Goal: Task Accomplishment & Management: Use online tool/utility

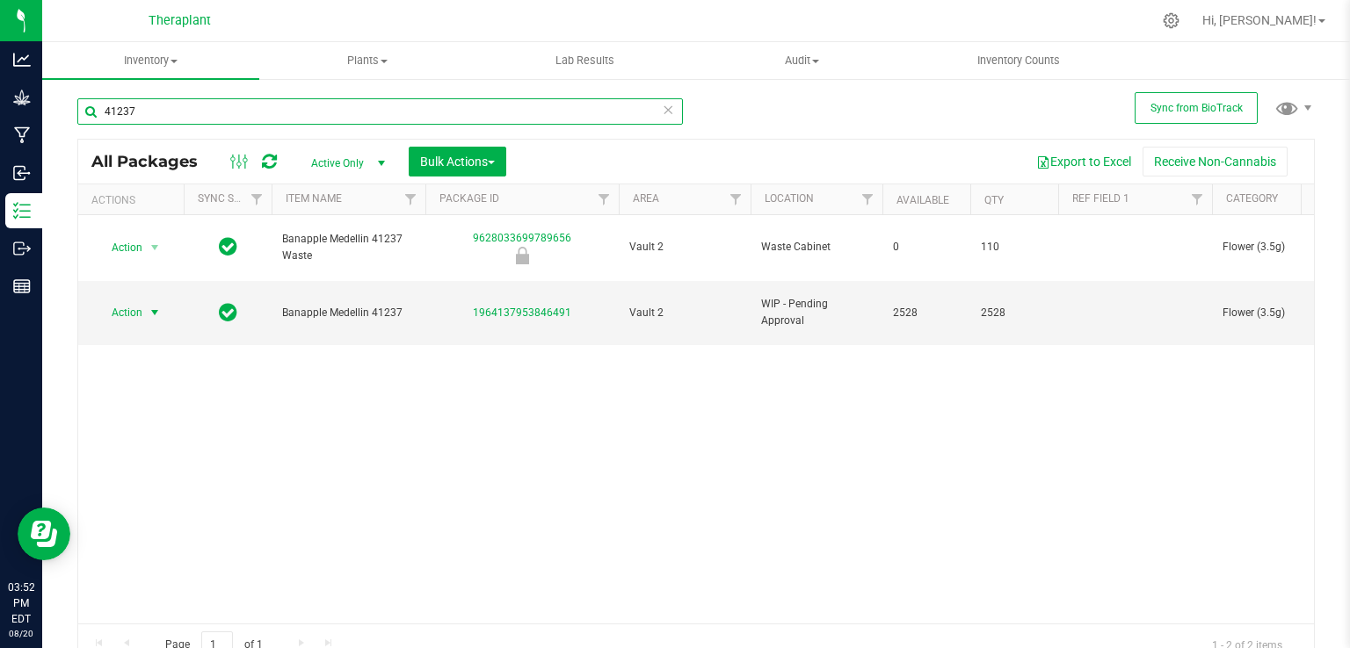
click at [668, 112] on input "41237" at bounding box center [379, 111] width 605 height 26
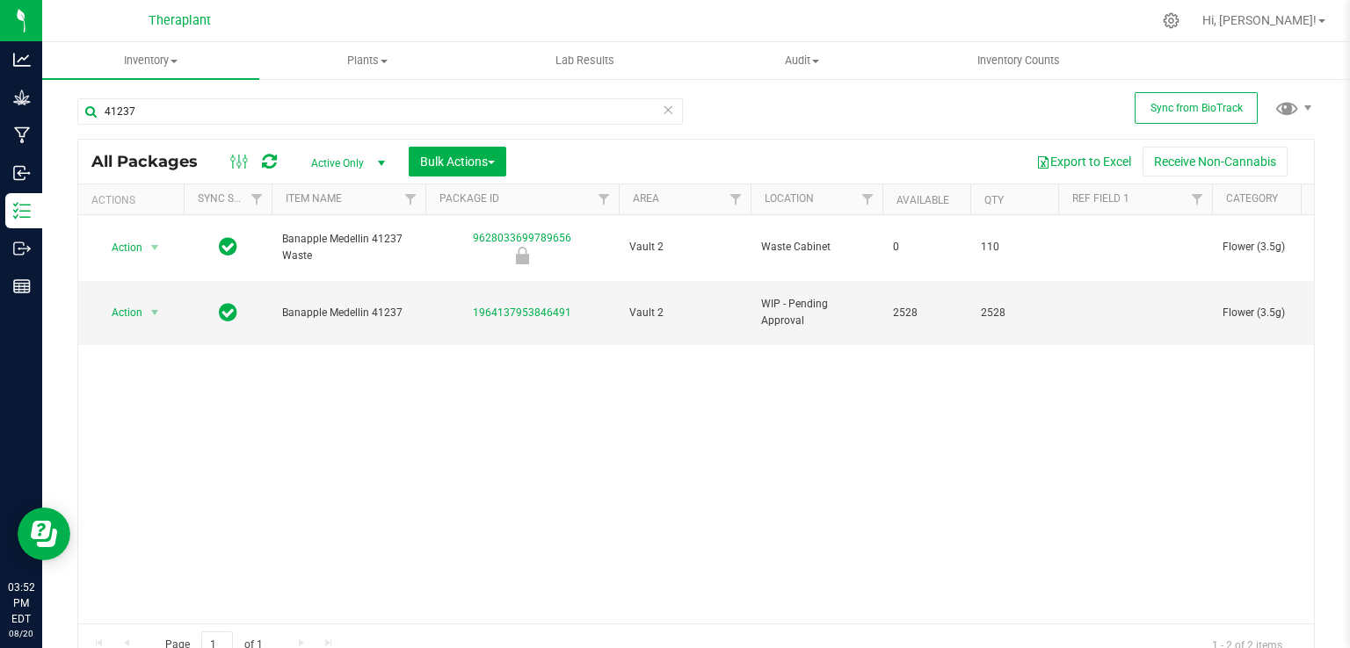
click at [665, 112] on icon at bounding box center [668, 108] width 12 height 21
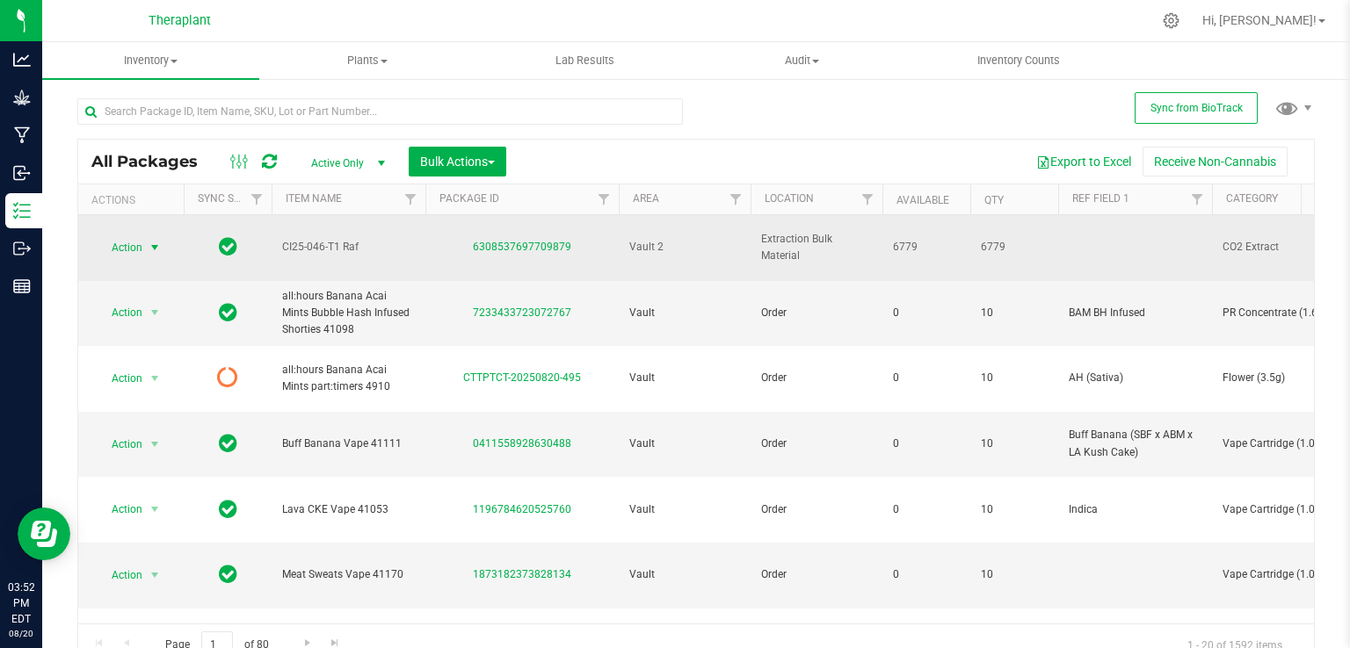
click at [138, 235] on span "Action" at bounding box center [119, 247] width 47 height 25
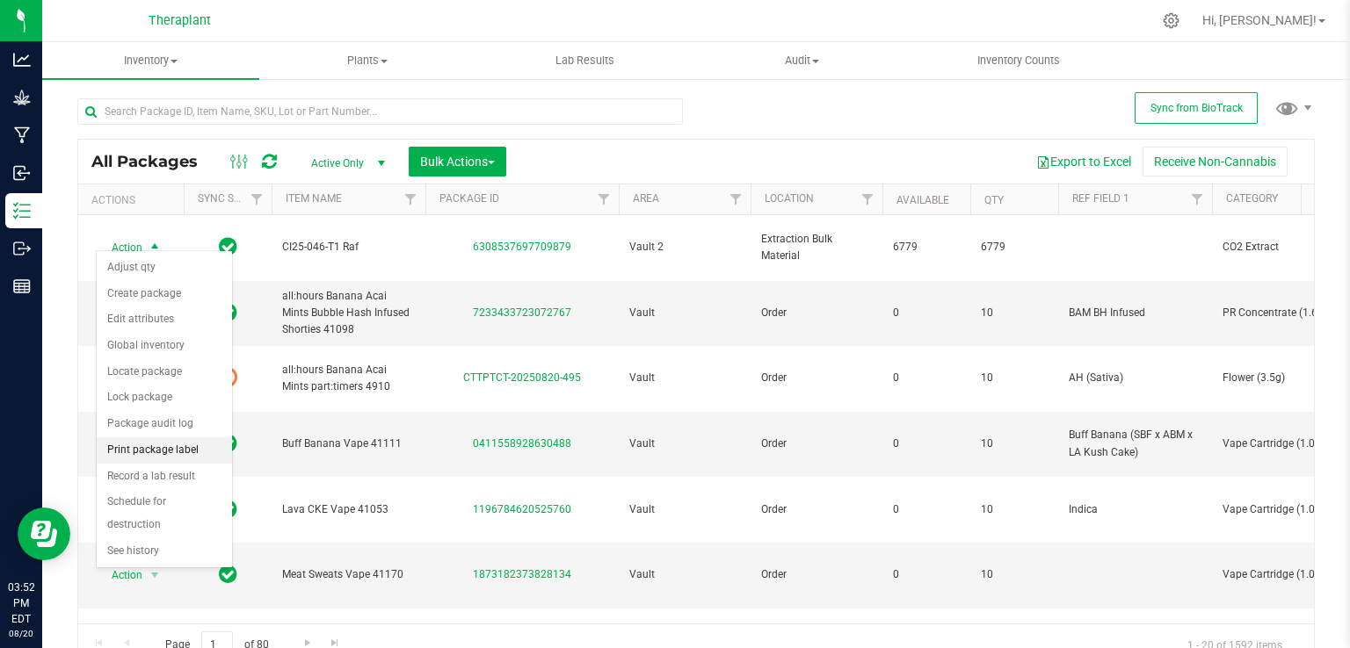
click at [184, 442] on li "Print package label" at bounding box center [164, 451] width 135 height 26
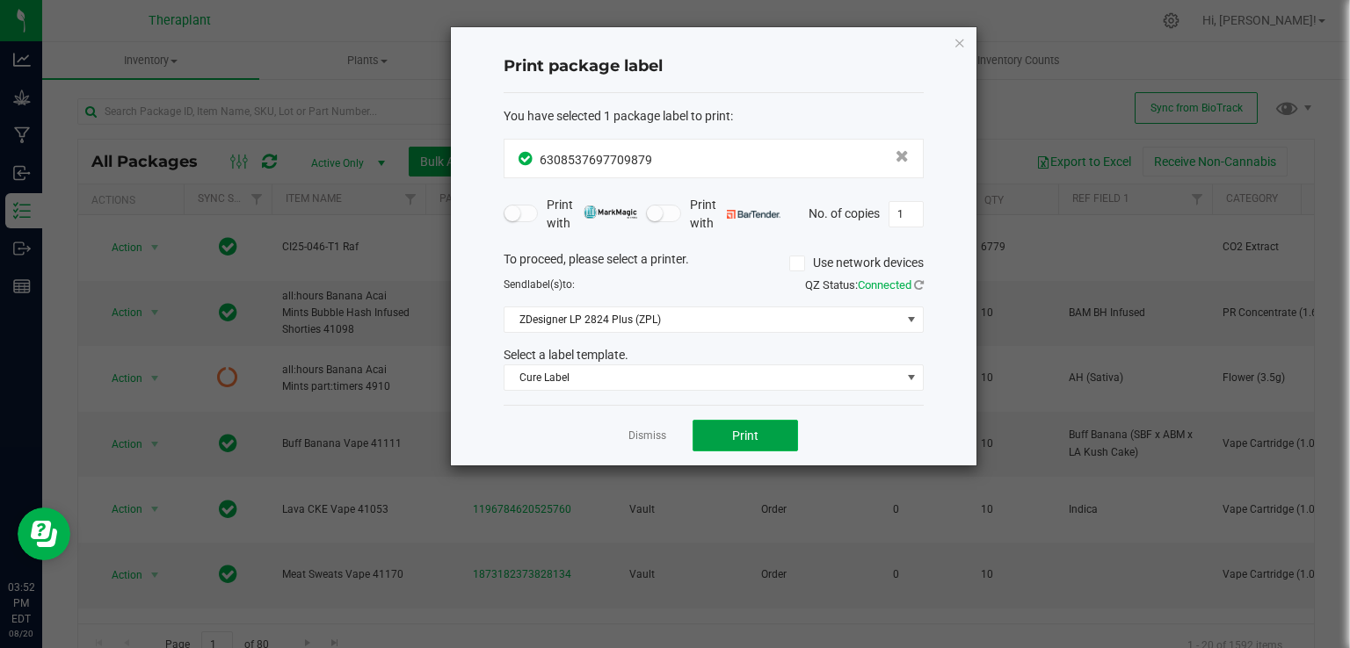
click at [742, 434] on span "Print" at bounding box center [745, 436] width 26 height 14
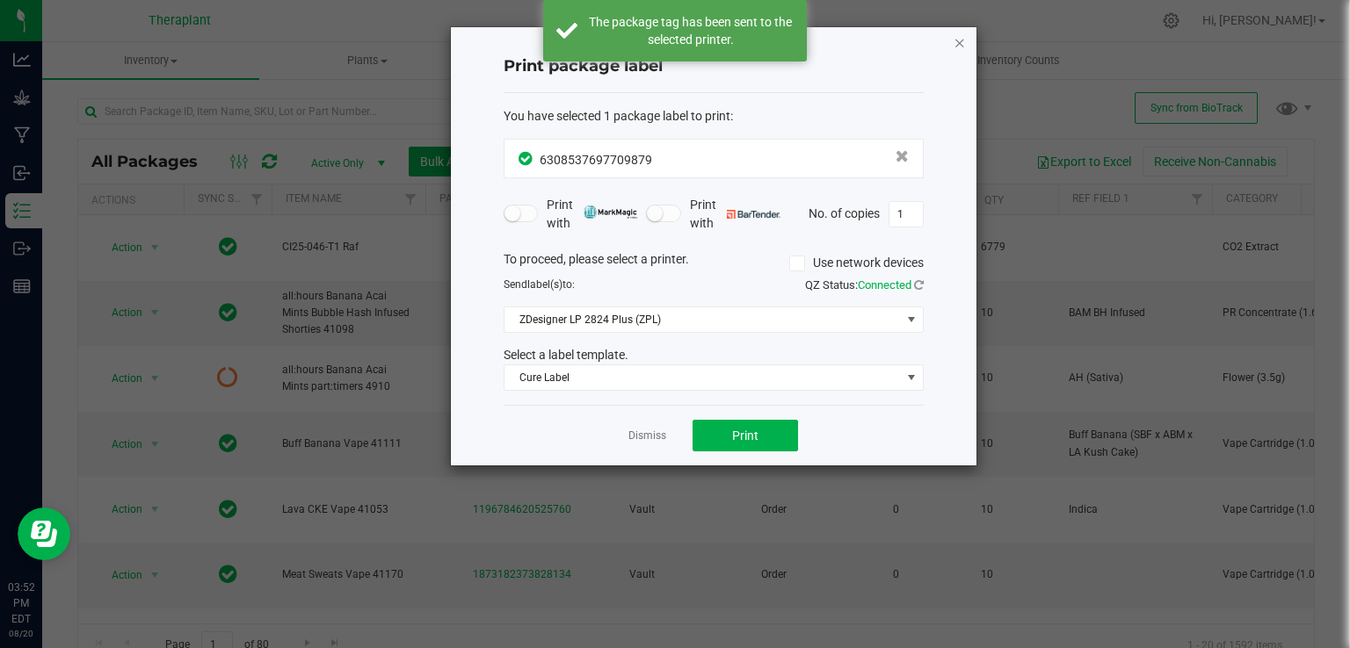
click at [955, 40] on icon "button" at bounding box center [959, 42] width 12 height 21
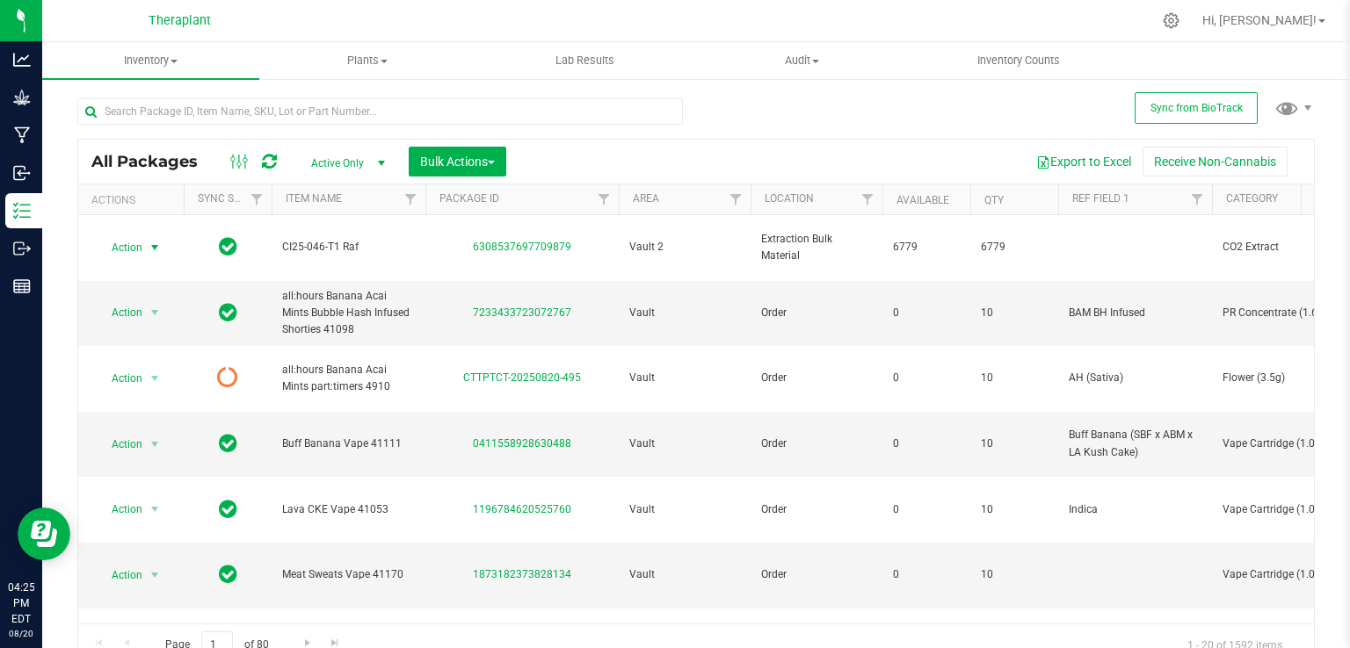
click at [271, 153] on icon at bounding box center [269, 162] width 15 height 18
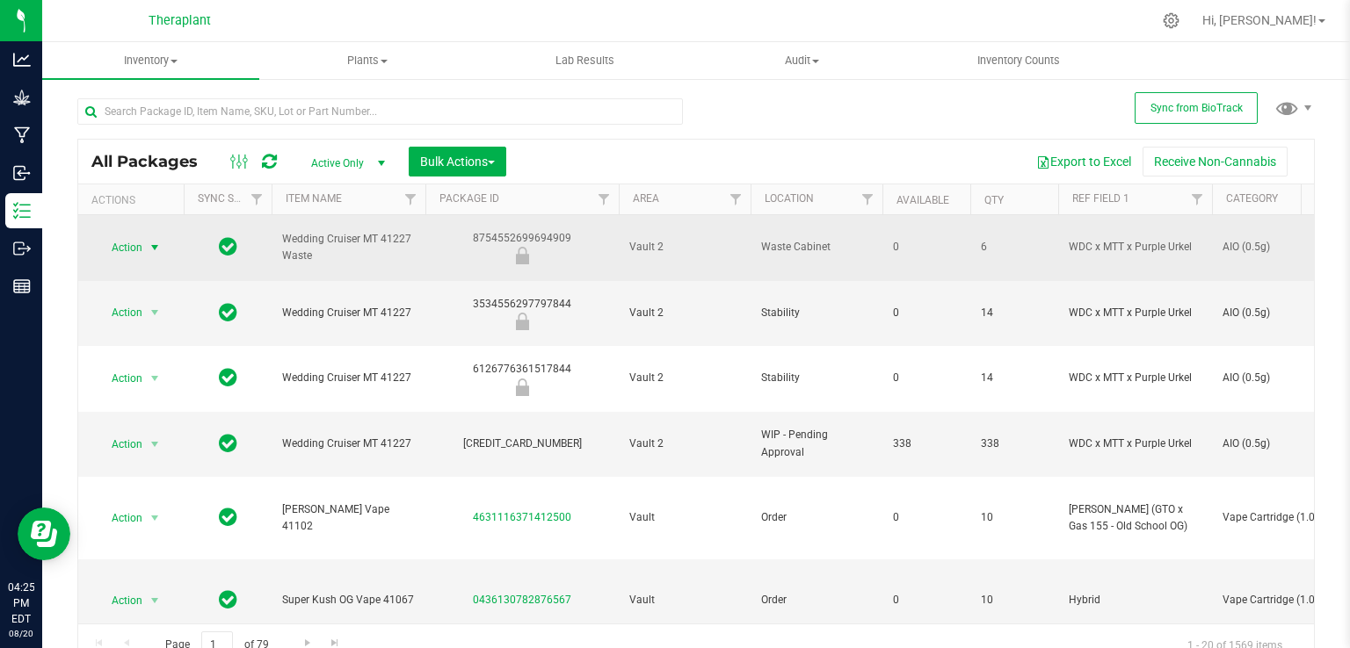
click at [110, 238] on span "Action" at bounding box center [119, 247] width 47 height 25
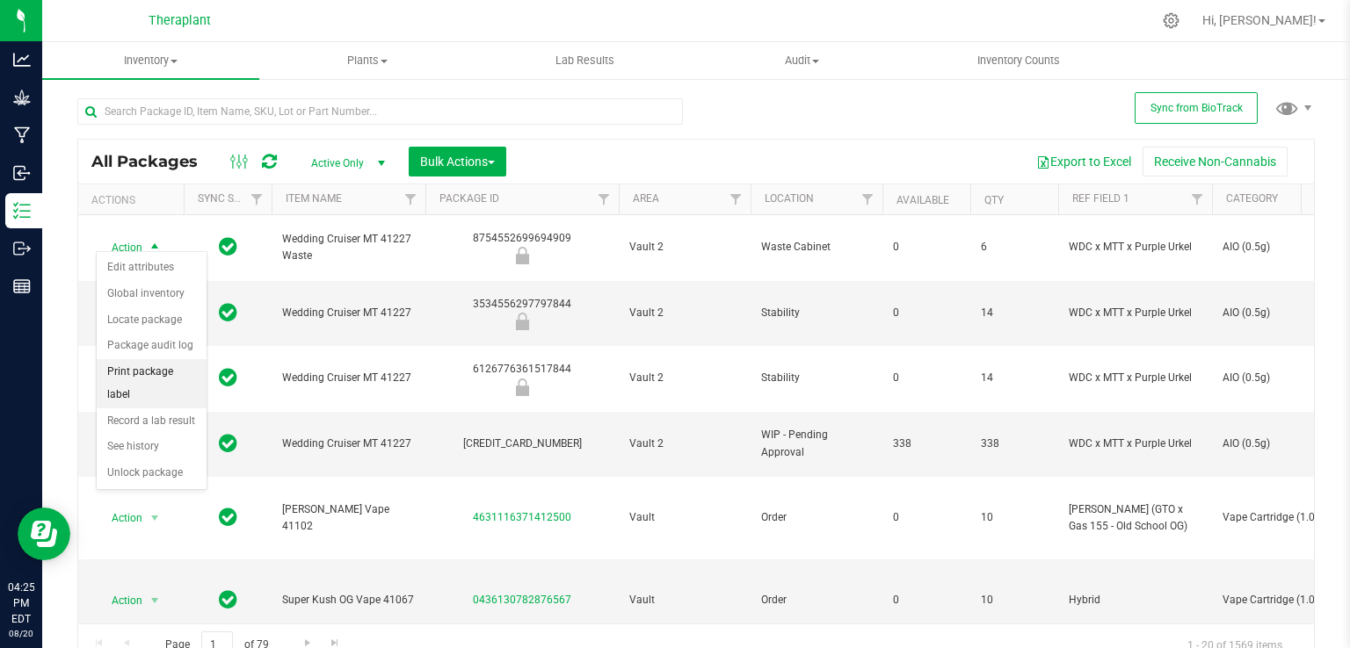
click at [148, 370] on li "Print package label" at bounding box center [152, 383] width 110 height 48
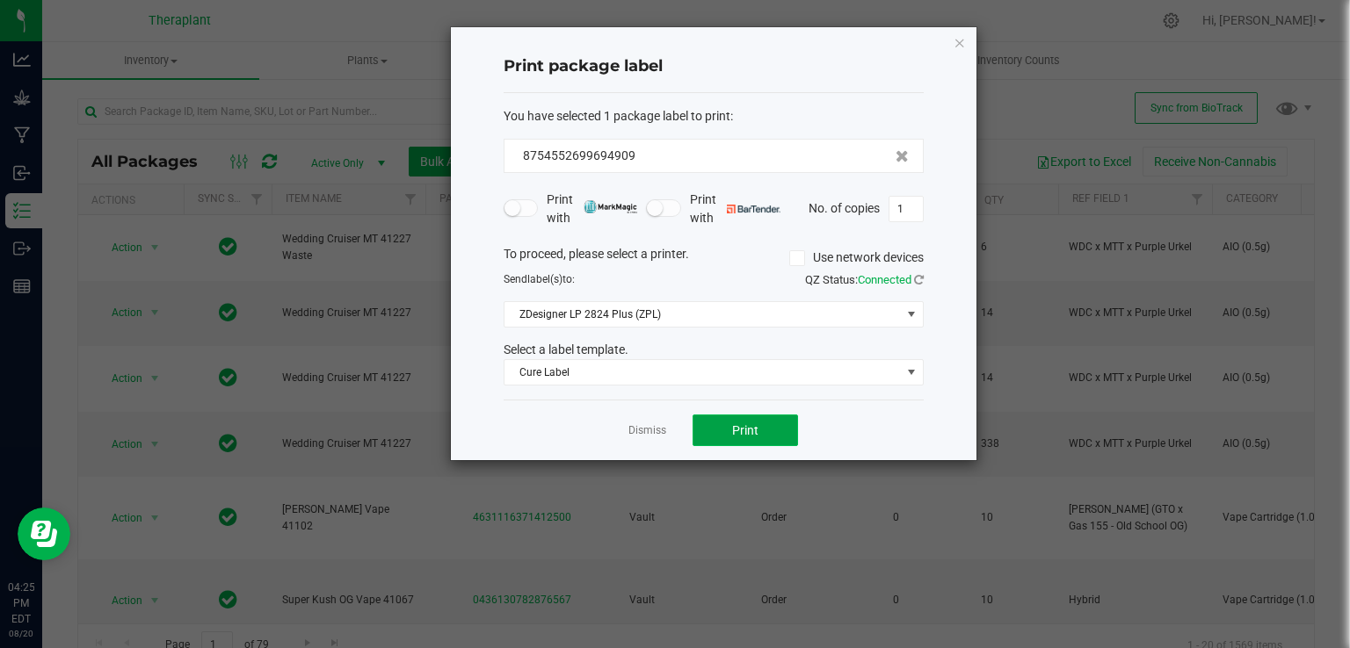
click at [727, 428] on button "Print" at bounding box center [744, 431] width 105 height 32
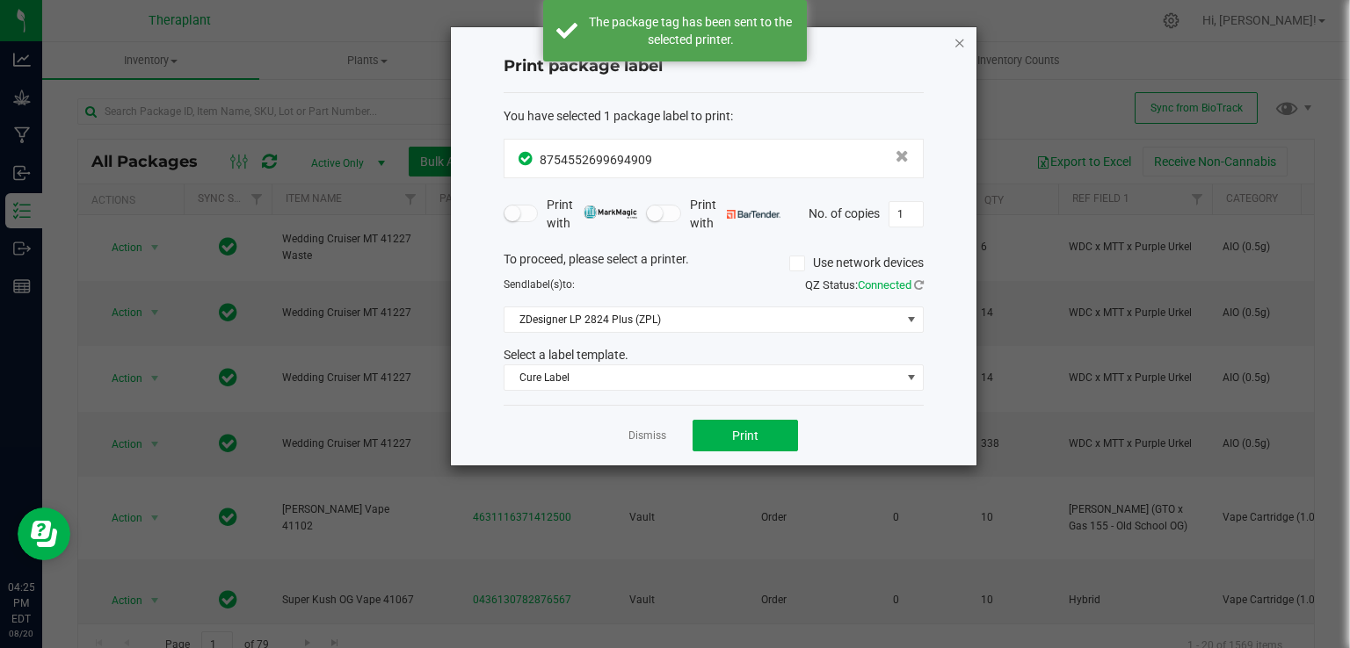
click at [957, 39] on icon "button" at bounding box center [959, 42] width 12 height 21
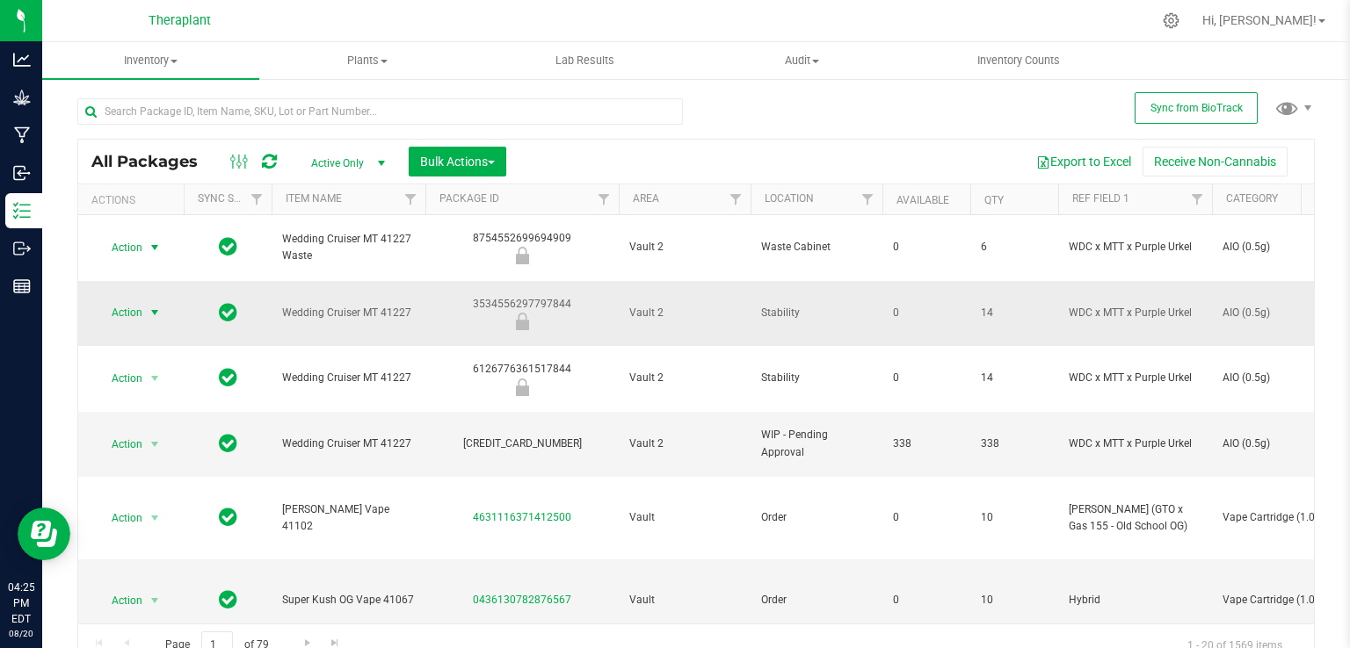
click at [156, 306] on span "select" at bounding box center [155, 313] width 14 height 14
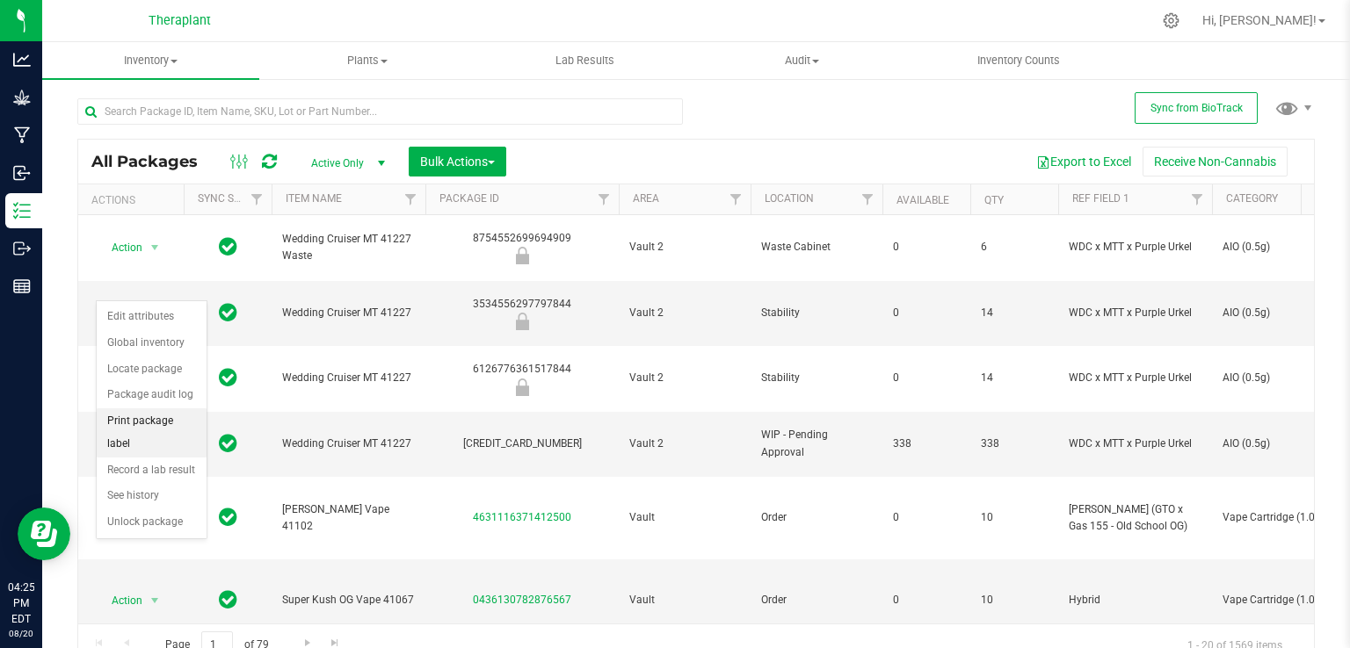
click at [165, 431] on li "Print package label" at bounding box center [152, 433] width 110 height 48
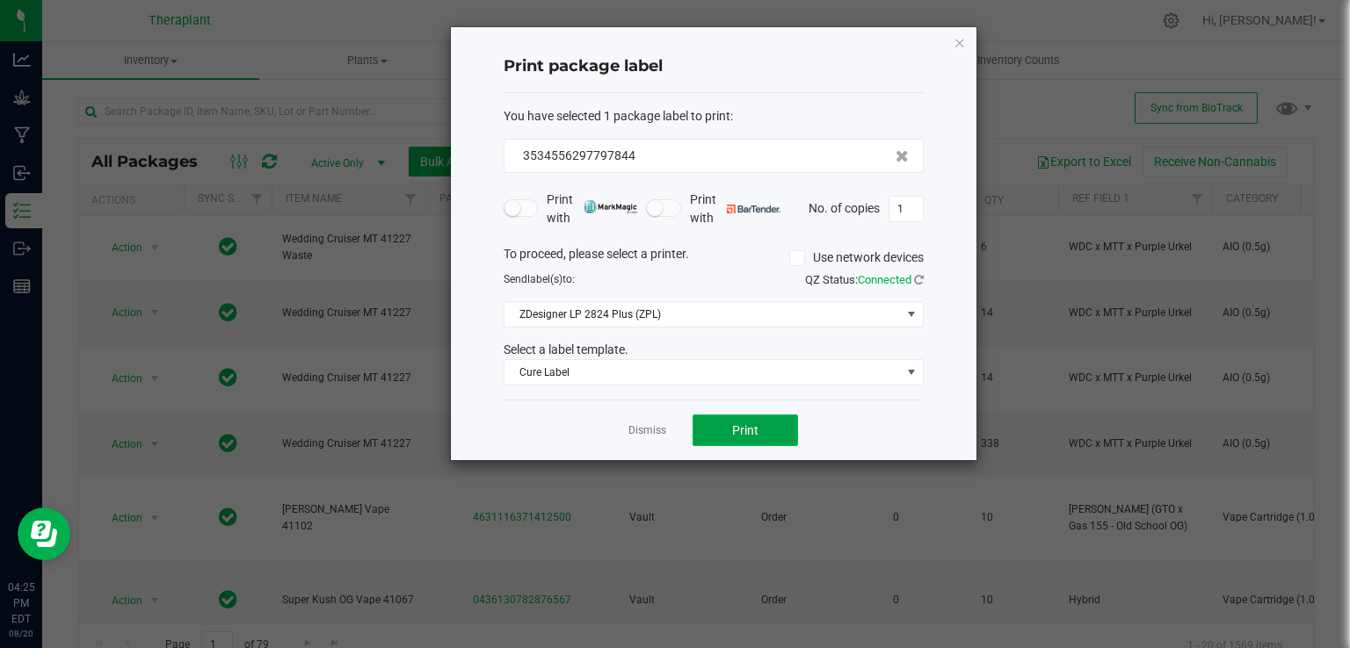
click at [728, 426] on button "Print" at bounding box center [744, 431] width 105 height 32
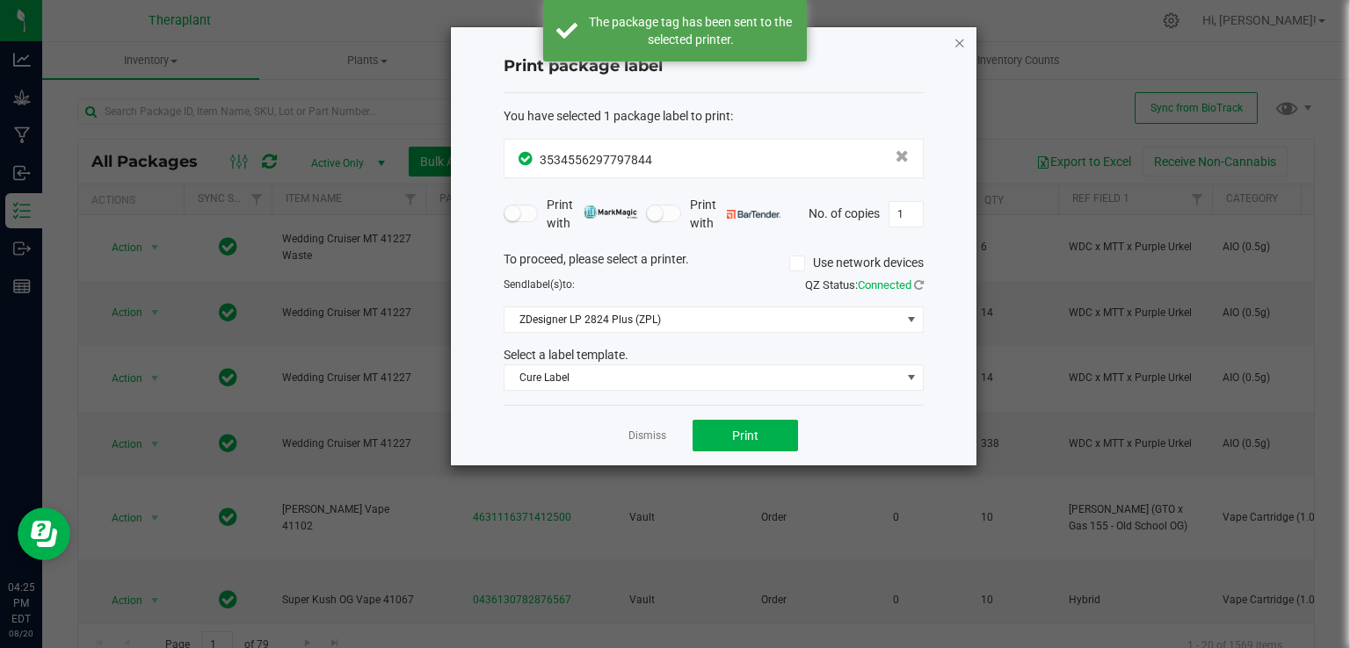
click at [959, 40] on icon "button" at bounding box center [959, 42] width 12 height 21
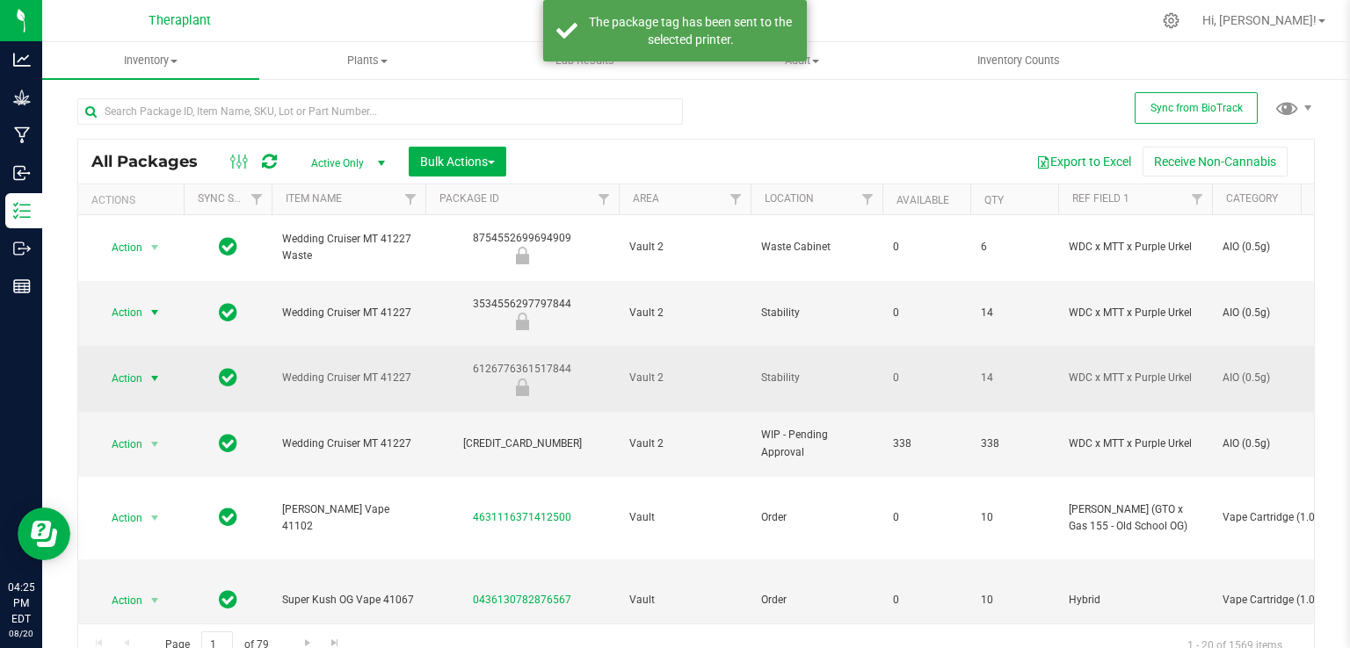
click at [121, 366] on span "Action" at bounding box center [119, 378] width 47 height 25
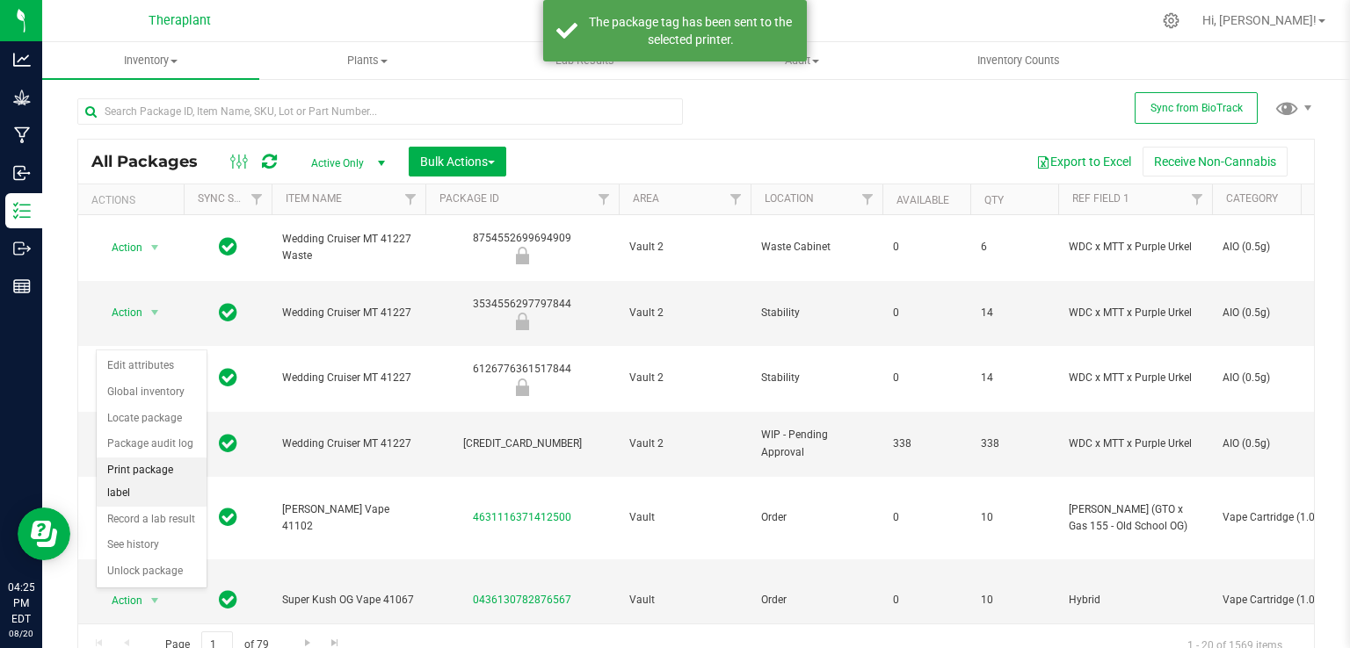
click at [158, 465] on li "Print package label" at bounding box center [152, 482] width 110 height 48
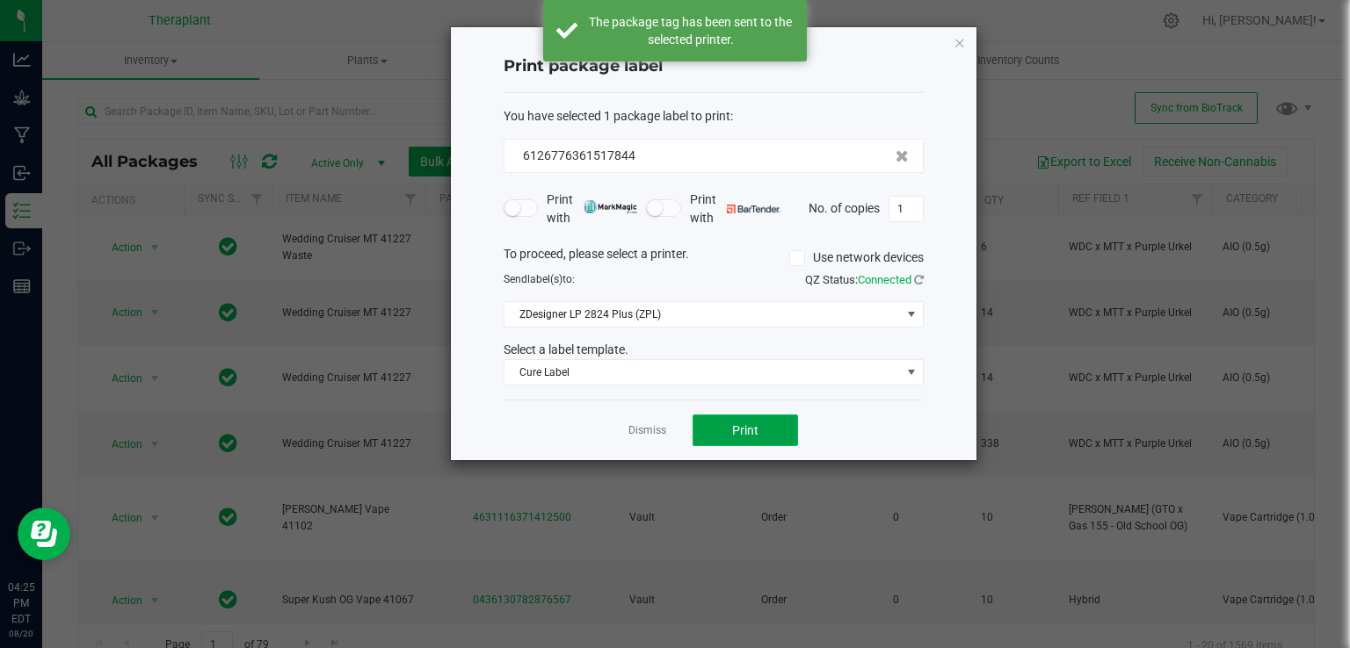
click at [731, 423] on button "Print" at bounding box center [744, 431] width 105 height 32
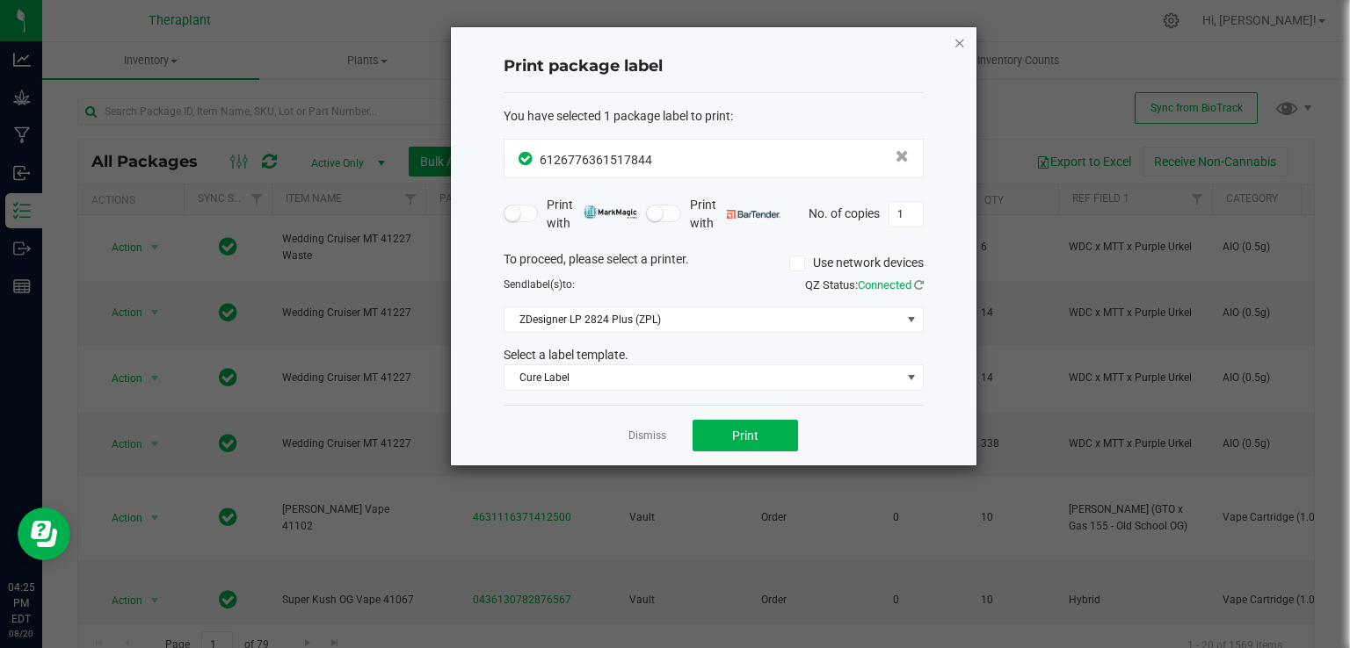
click at [965, 42] on icon "button" at bounding box center [959, 42] width 12 height 21
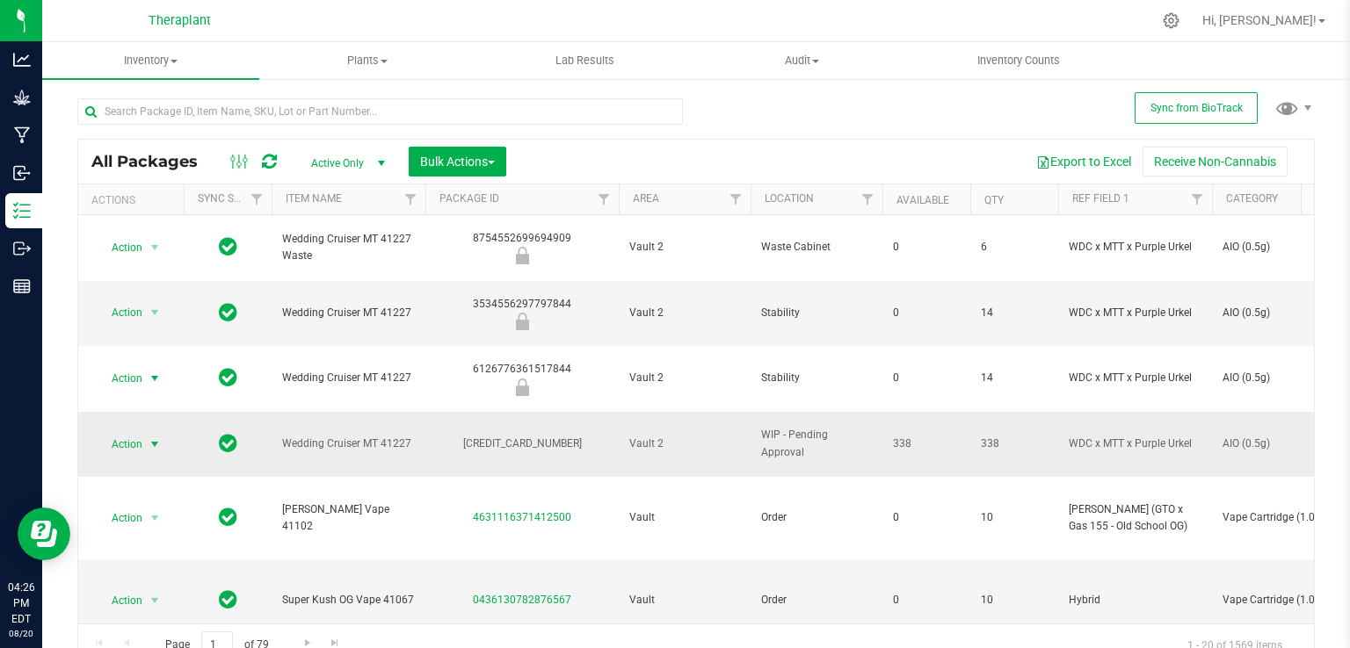
click at [151, 438] on span "select" at bounding box center [155, 445] width 14 height 14
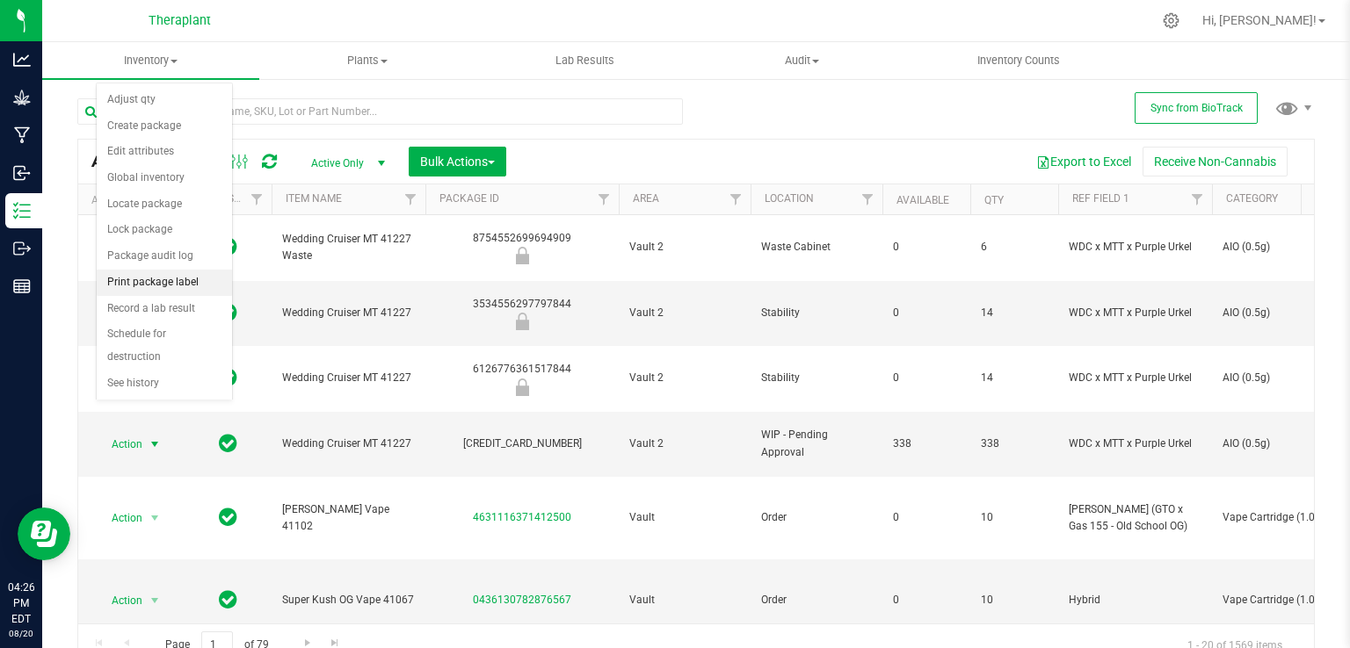
click at [176, 287] on li "Print package label" at bounding box center [164, 283] width 135 height 26
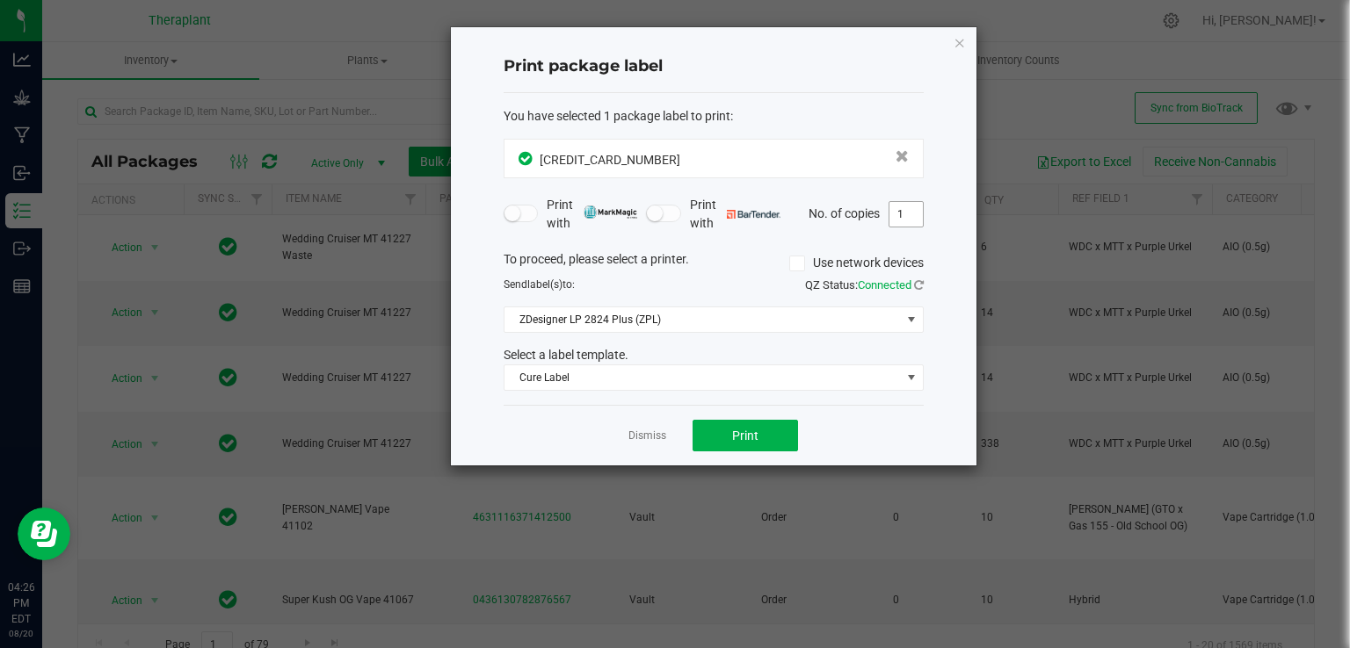
click at [902, 220] on input "1" at bounding box center [905, 214] width 33 height 25
type input "4"
click at [770, 432] on button "Print" at bounding box center [744, 436] width 105 height 32
click at [960, 45] on icon "button" at bounding box center [959, 42] width 12 height 21
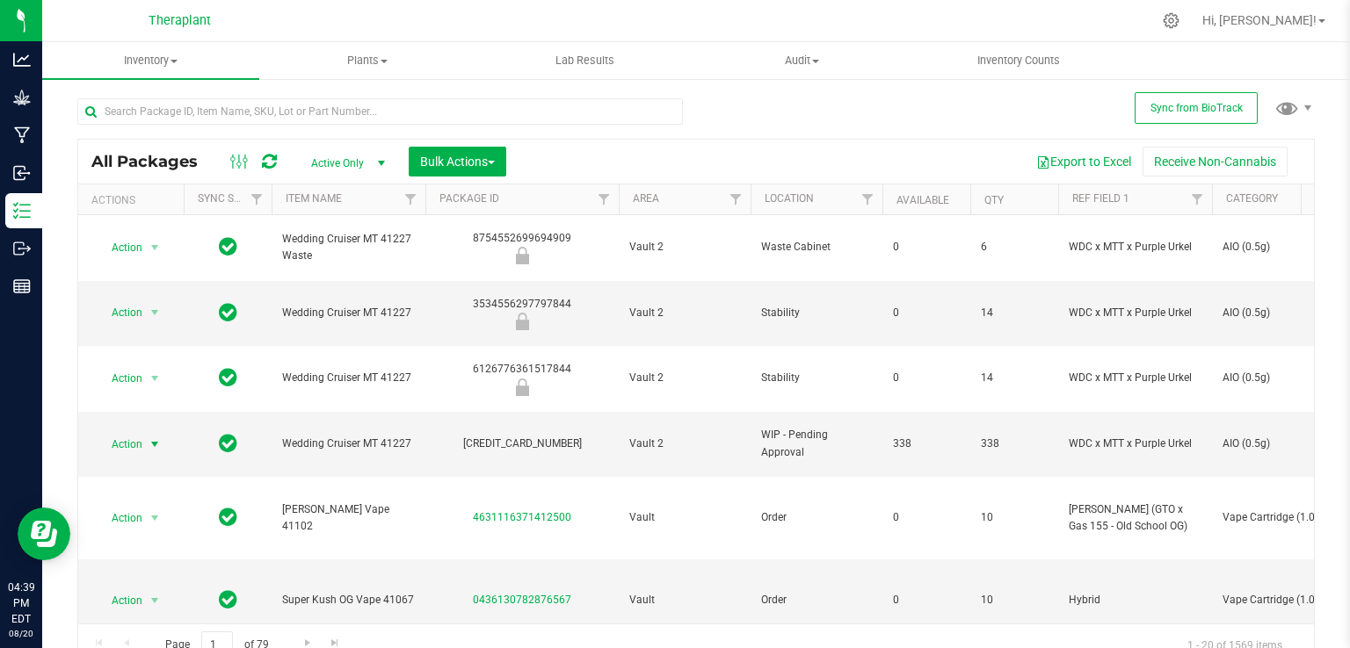
click at [267, 161] on icon at bounding box center [269, 162] width 15 height 18
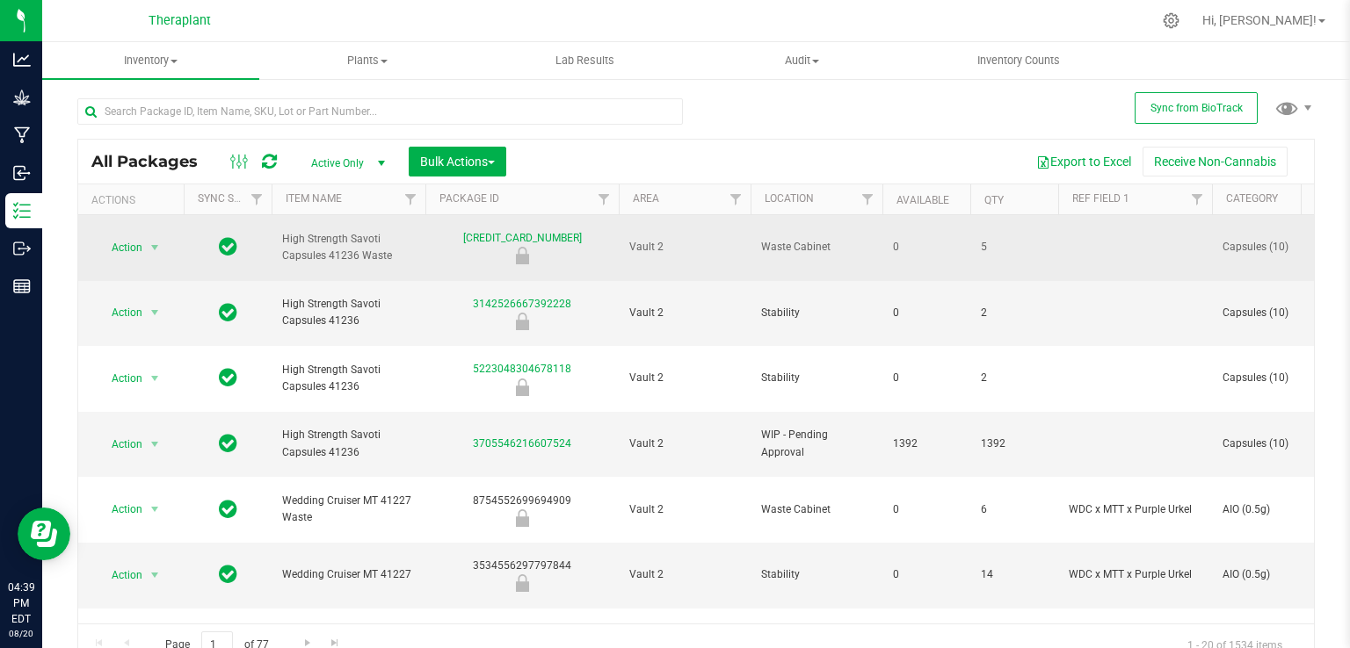
click at [139, 222] on td "Action Action Edit attributes Global inventory Locate package Package audit log…" at bounding box center [130, 248] width 105 height 66
click at [137, 241] on span "Action" at bounding box center [119, 247] width 47 height 25
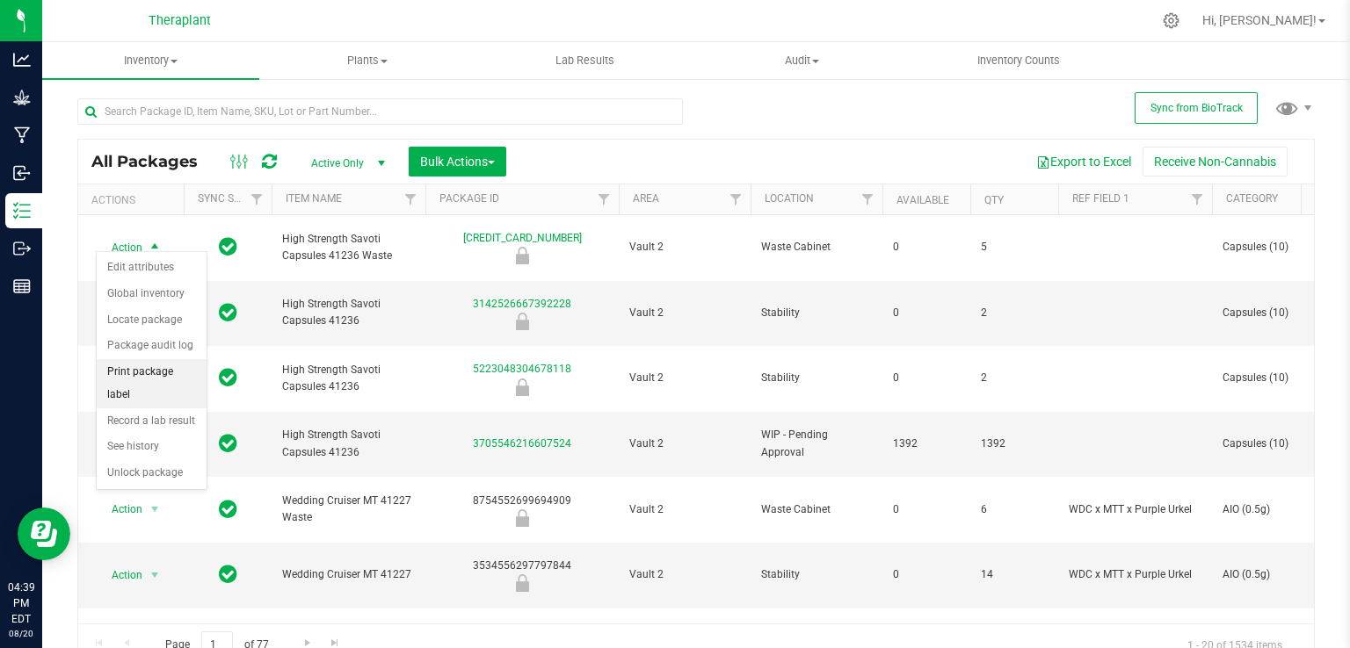
click at [160, 364] on li "Print package label" at bounding box center [152, 383] width 110 height 48
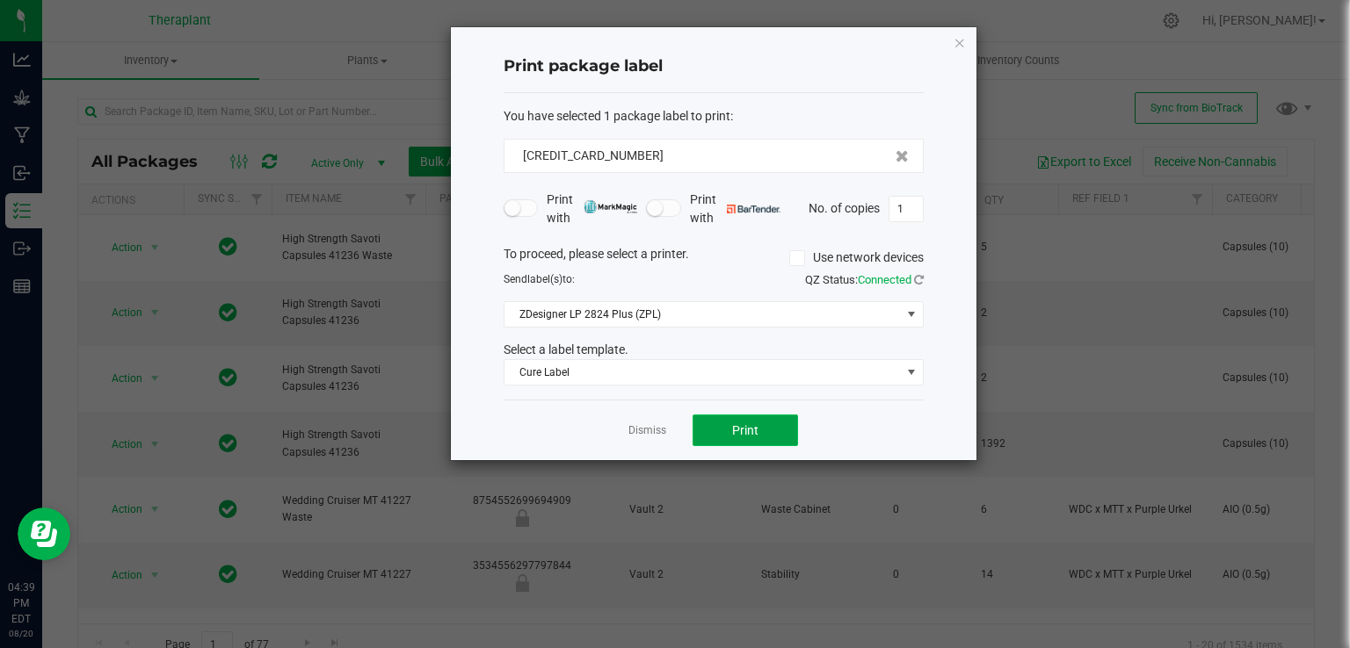
click at [749, 415] on button "Print" at bounding box center [744, 431] width 105 height 32
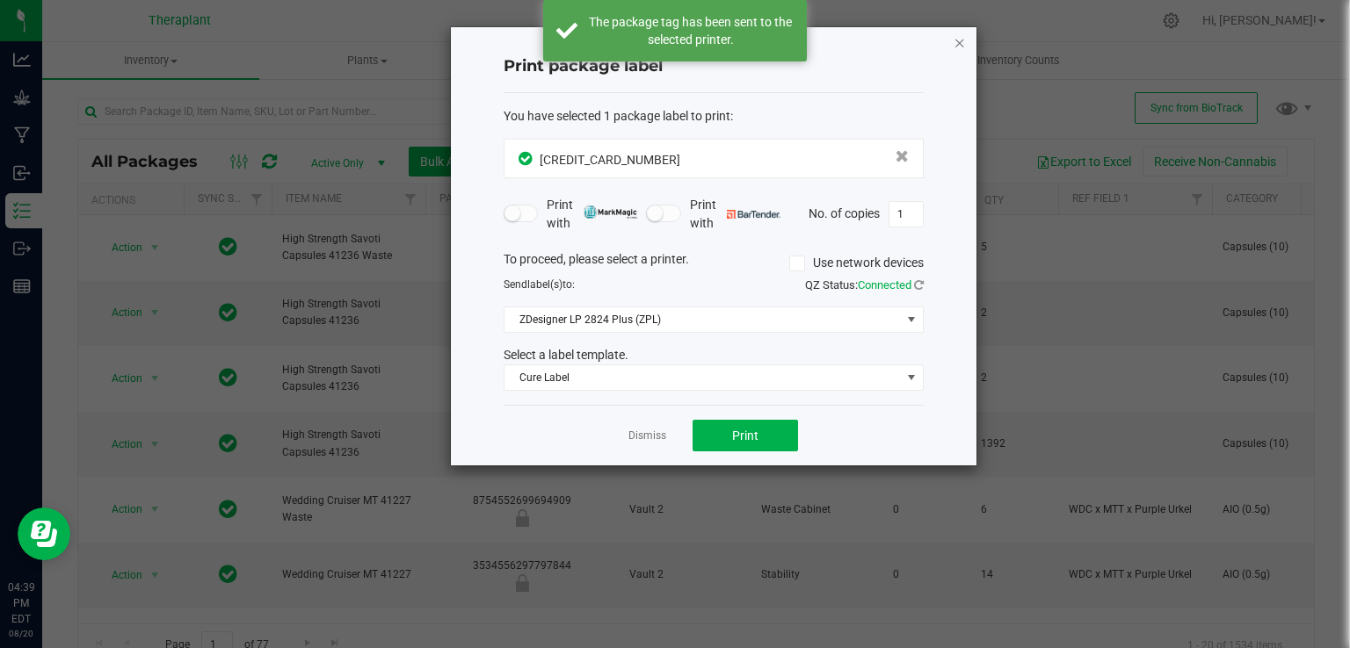
click at [956, 39] on icon "button" at bounding box center [959, 42] width 12 height 21
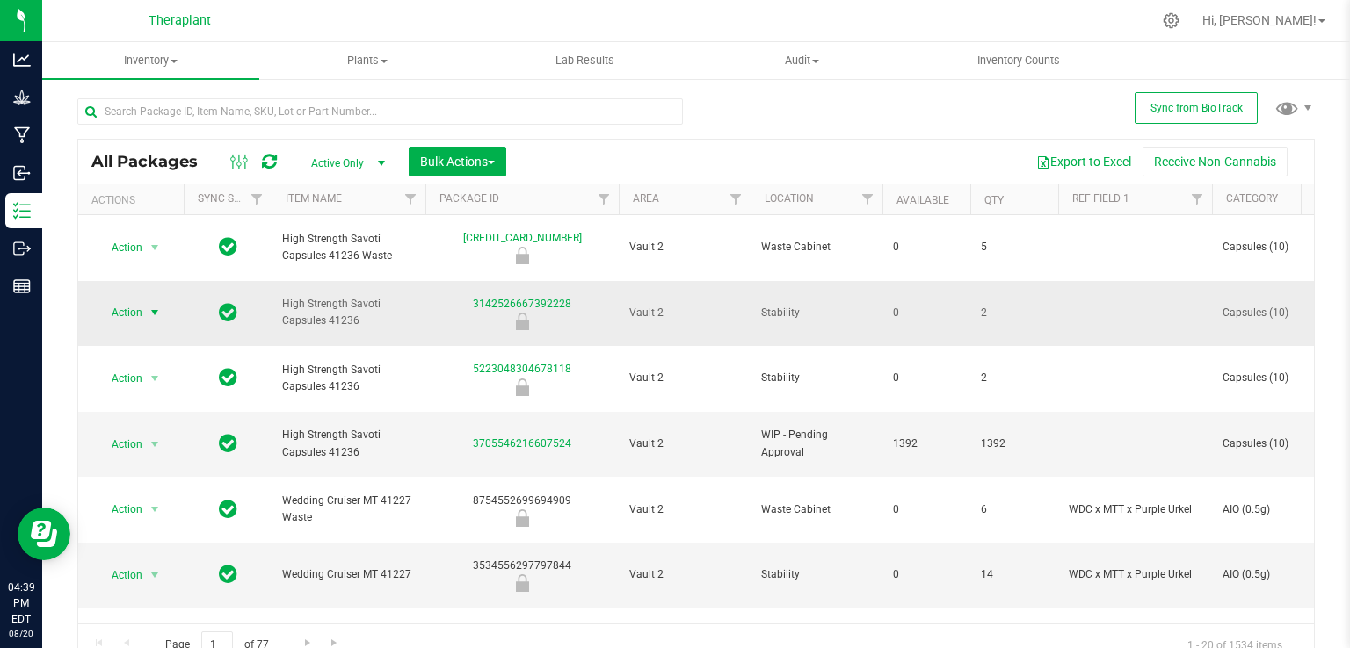
click at [161, 306] on span "select" at bounding box center [155, 313] width 14 height 14
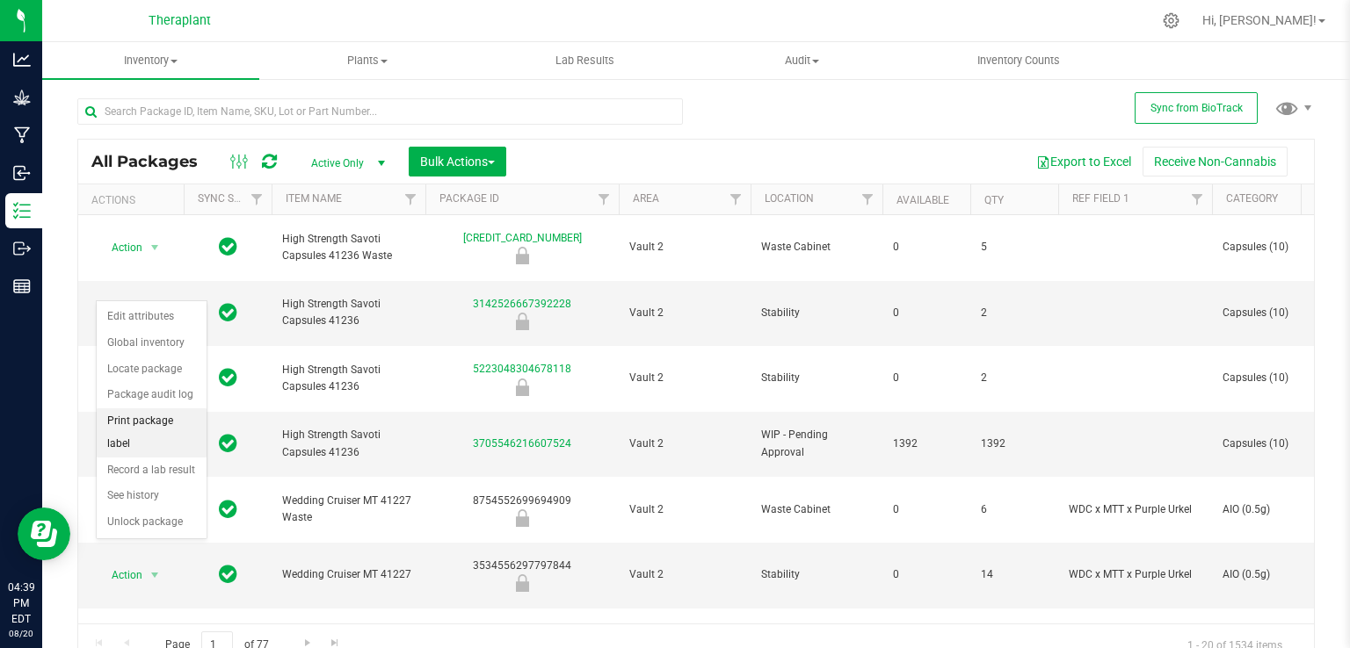
click at [185, 417] on li "Print package label" at bounding box center [152, 433] width 110 height 48
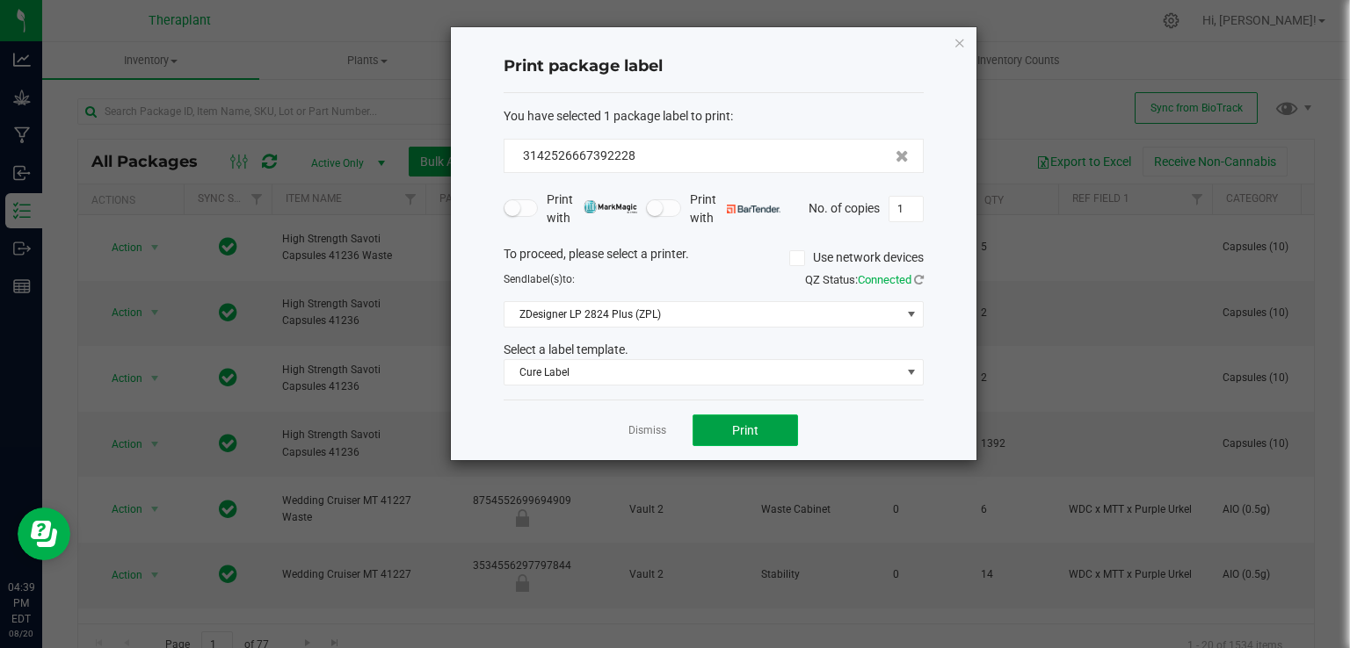
click at [774, 435] on button "Print" at bounding box center [744, 431] width 105 height 32
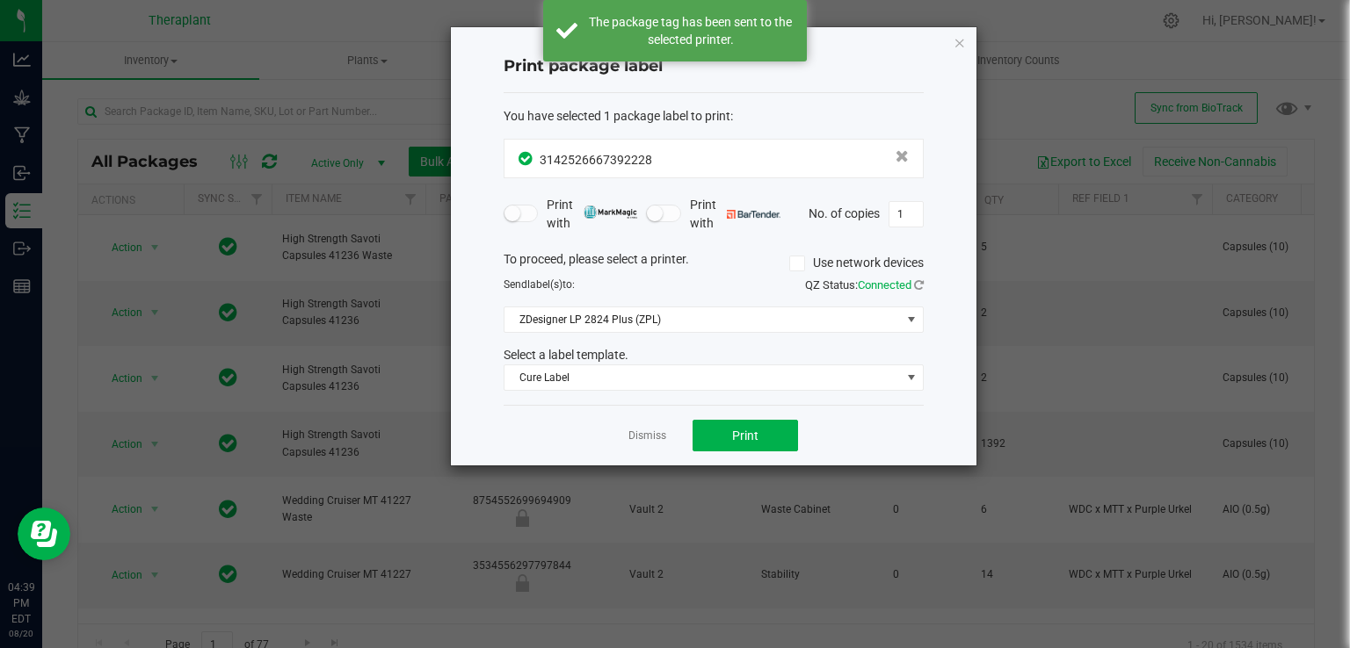
click at [953, 38] on icon "button" at bounding box center [959, 42] width 12 height 21
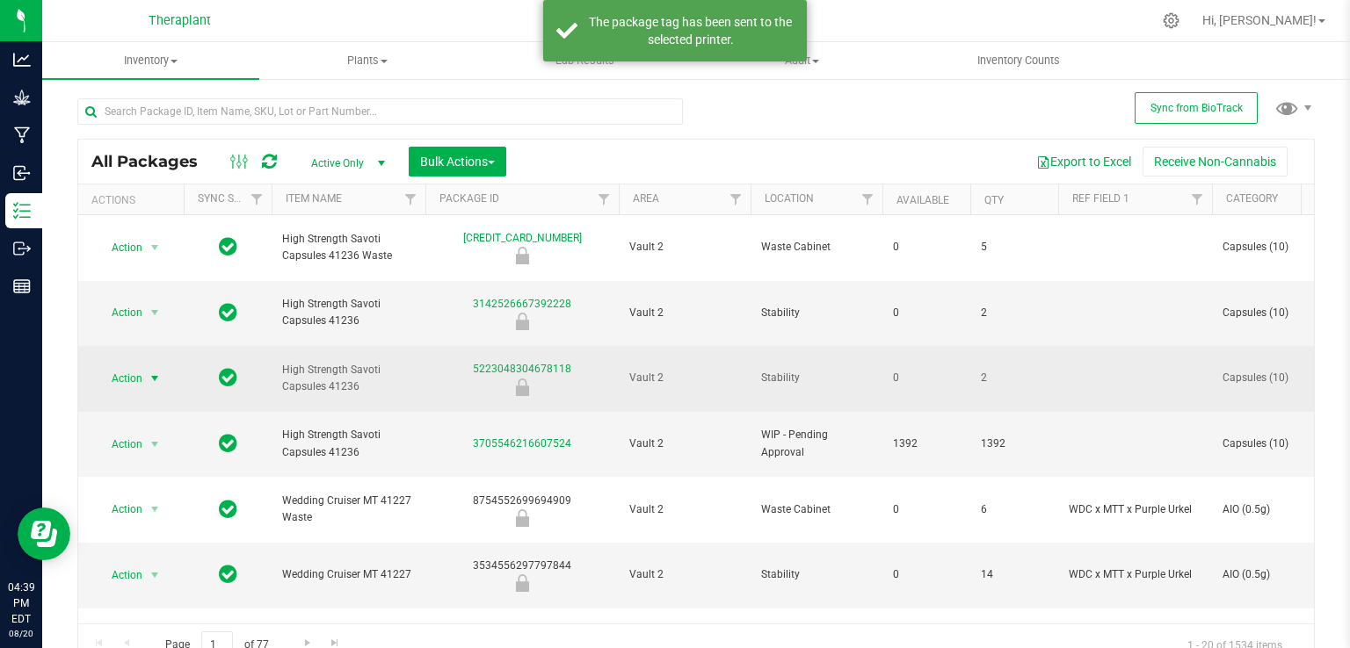
click at [163, 366] on span "select" at bounding box center [155, 378] width 22 height 25
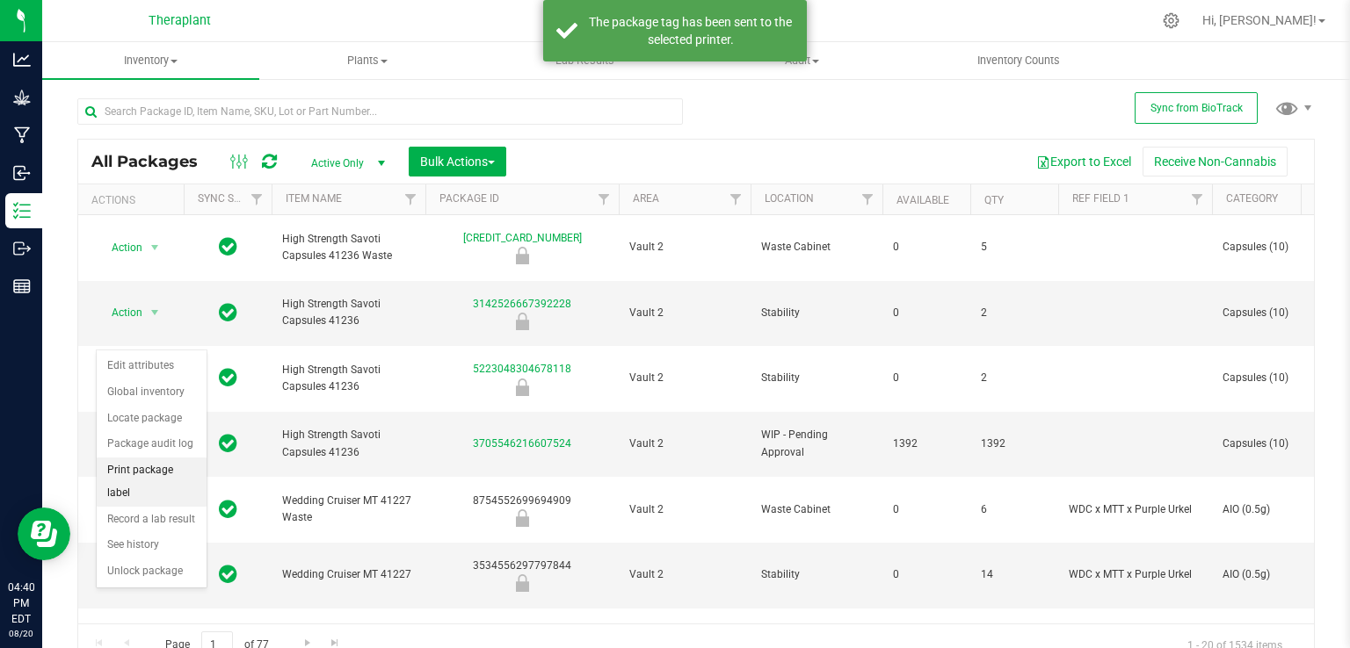
click at [155, 466] on li "Print package label" at bounding box center [152, 482] width 110 height 48
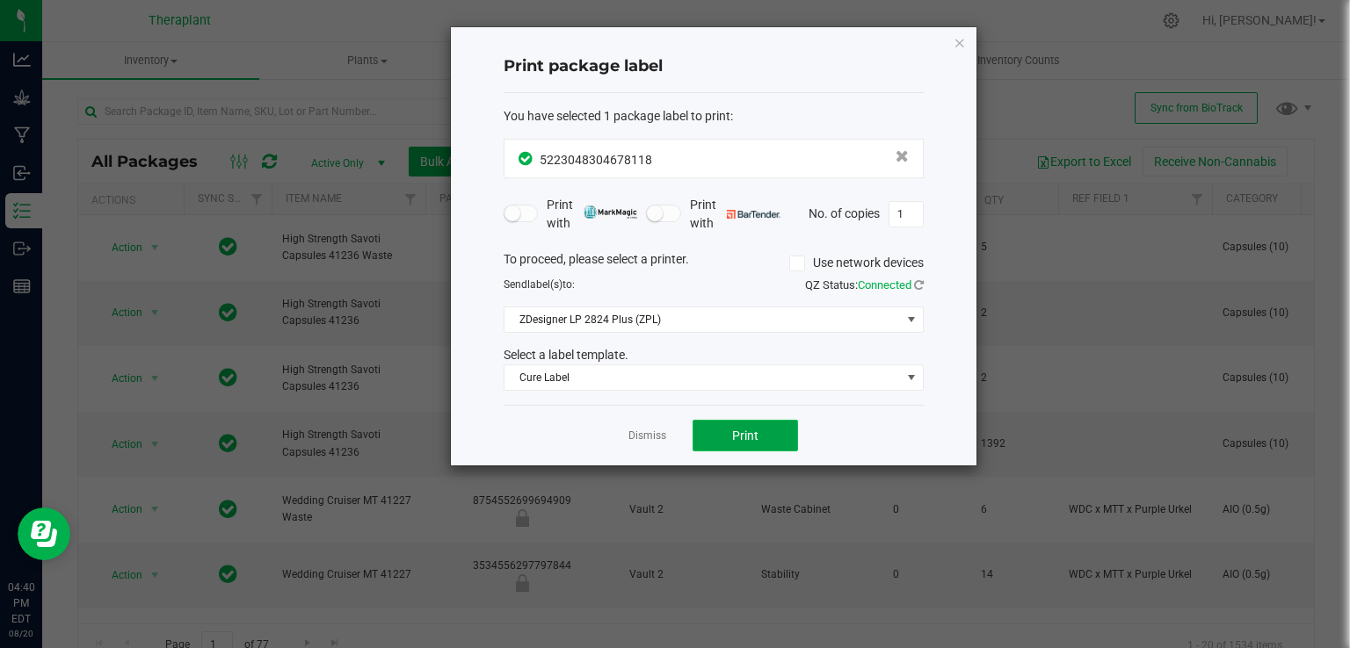
click at [735, 429] on span "Print" at bounding box center [745, 436] width 26 height 14
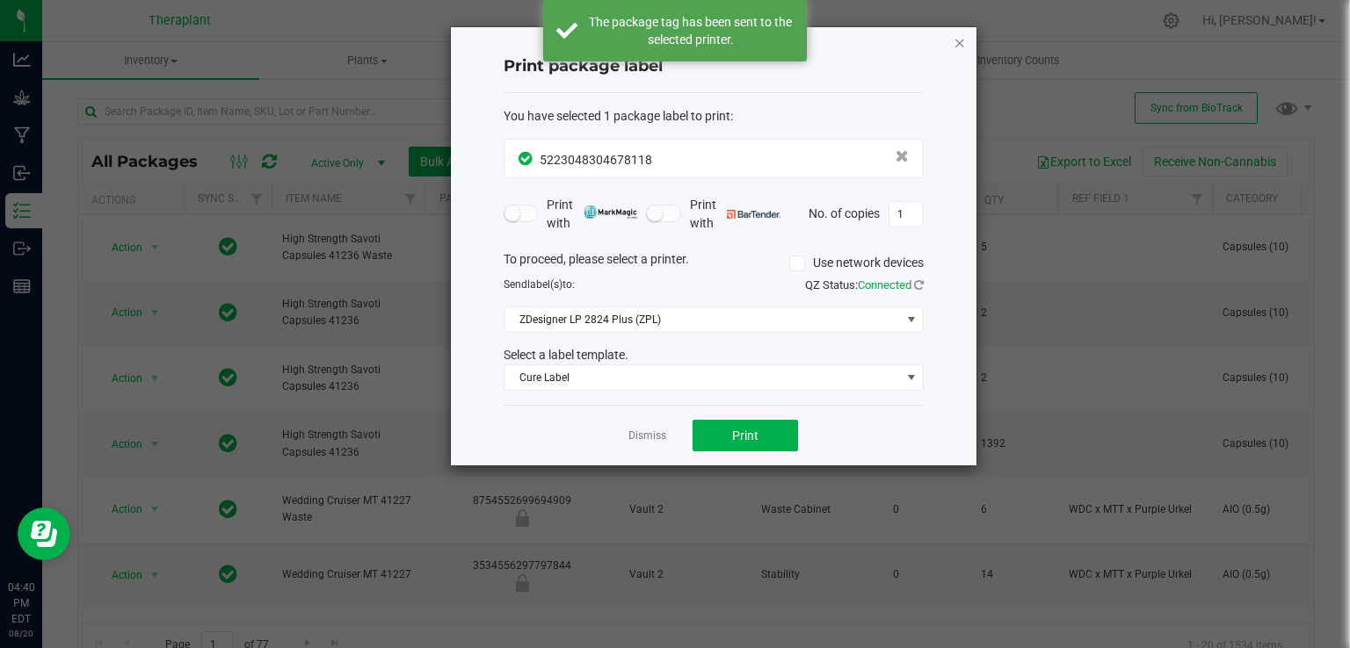
click at [964, 41] on icon "button" at bounding box center [959, 42] width 12 height 21
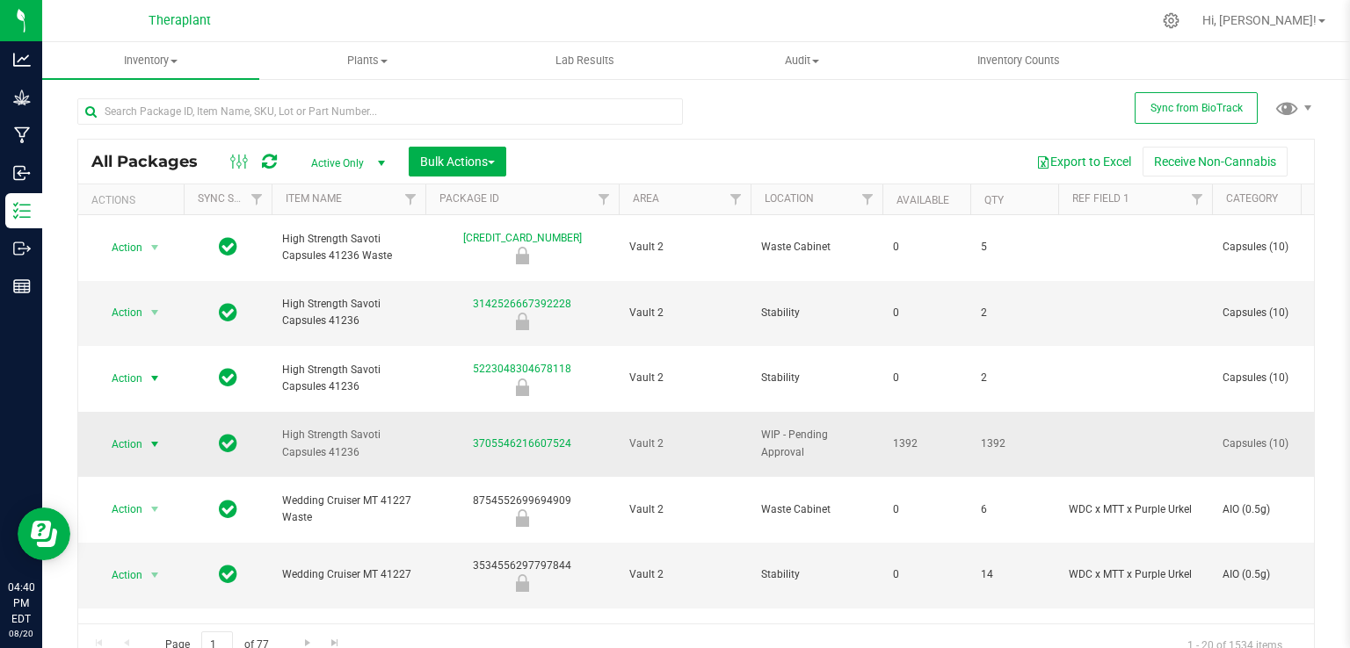
click at [152, 438] on span "select" at bounding box center [155, 445] width 14 height 14
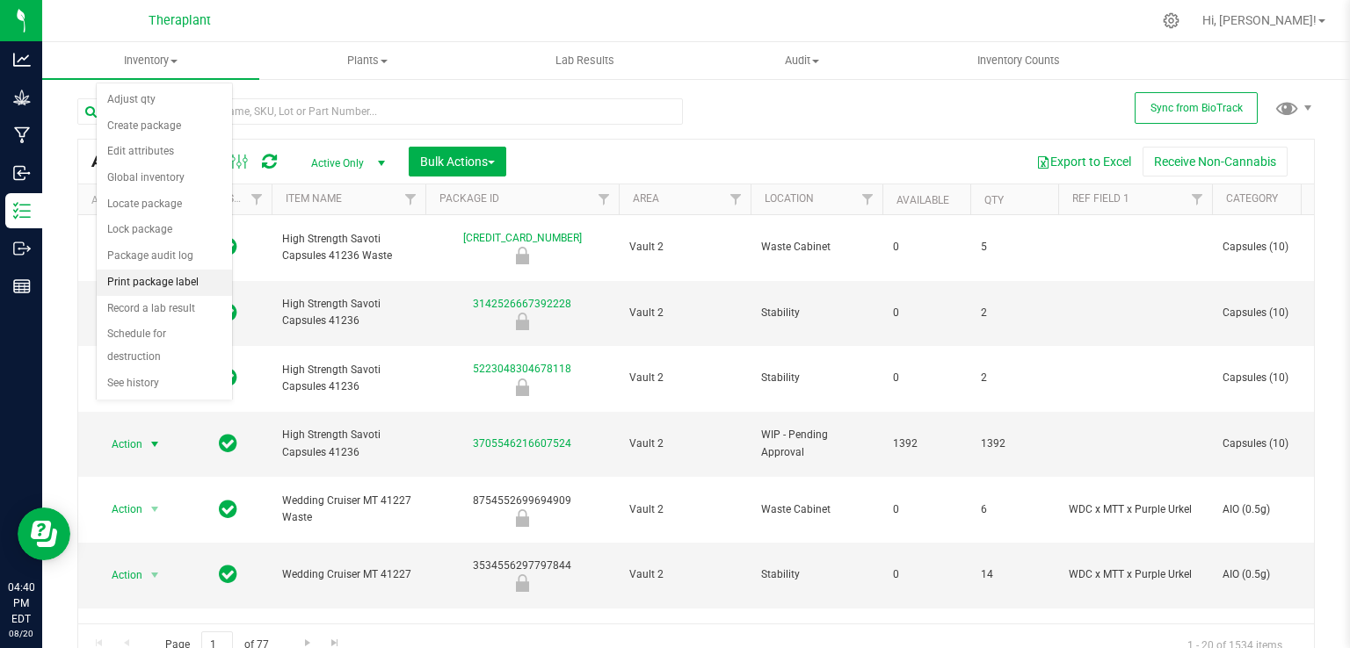
click at [177, 284] on li "Print package label" at bounding box center [164, 283] width 135 height 26
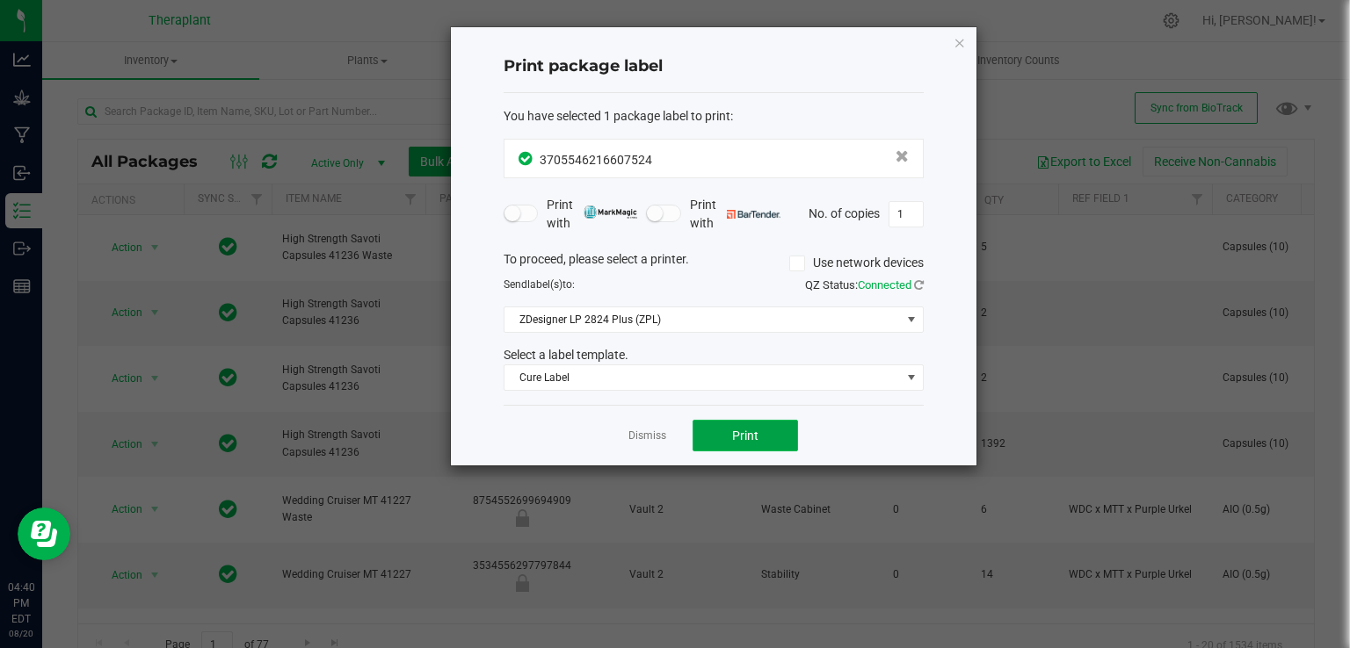
click at [770, 431] on button "Print" at bounding box center [744, 436] width 105 height 32
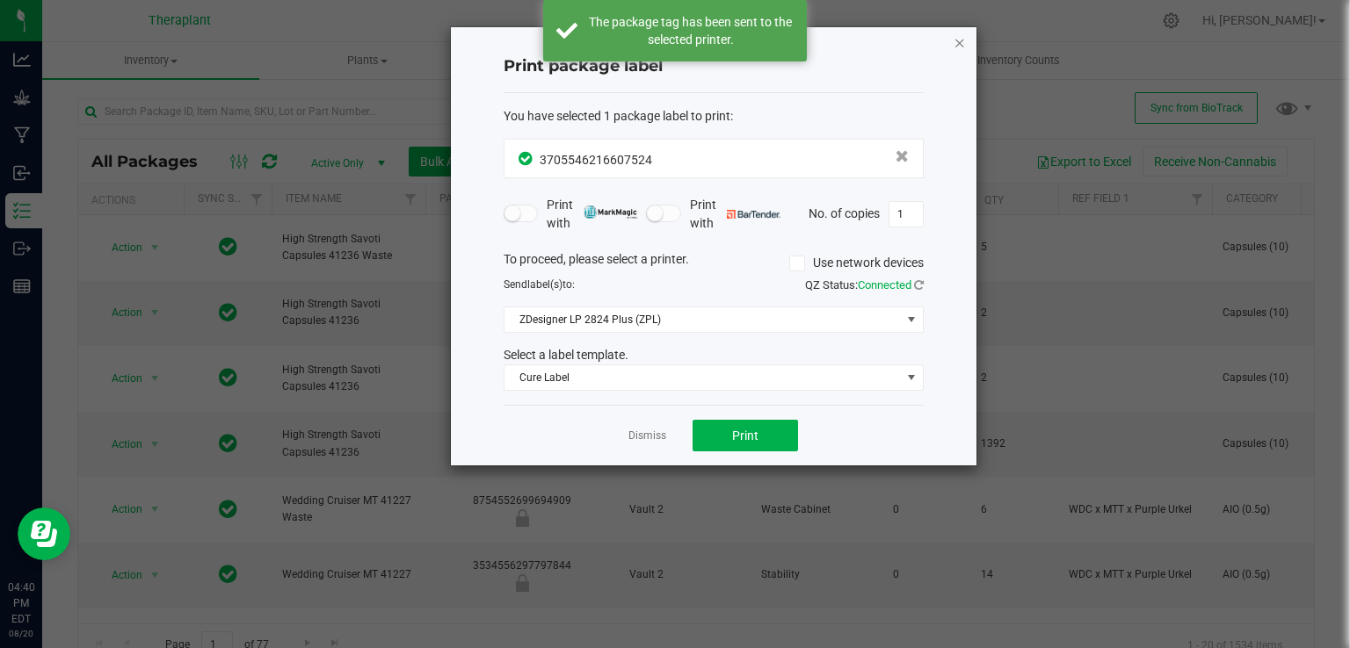
click at [957, 40] on icon "button" at bounding box center [959, 42] width 12 height 21
